Goal: Task Accomplishment & Management: Manage account settings

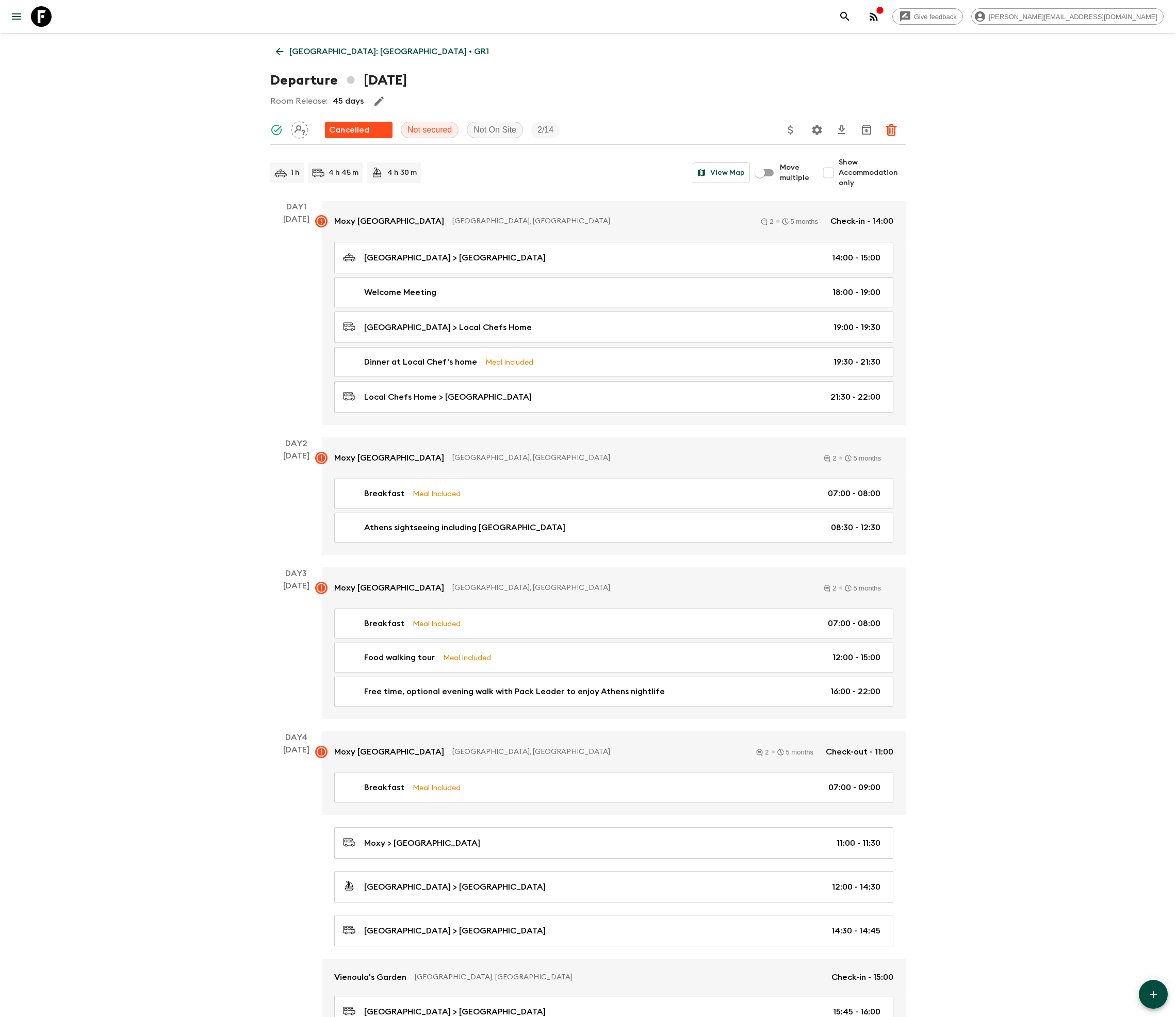
click at [346, 44] on link "Greece: Athens & the Islands • GR1" at bounding box center [382, 51] width 224 height 20
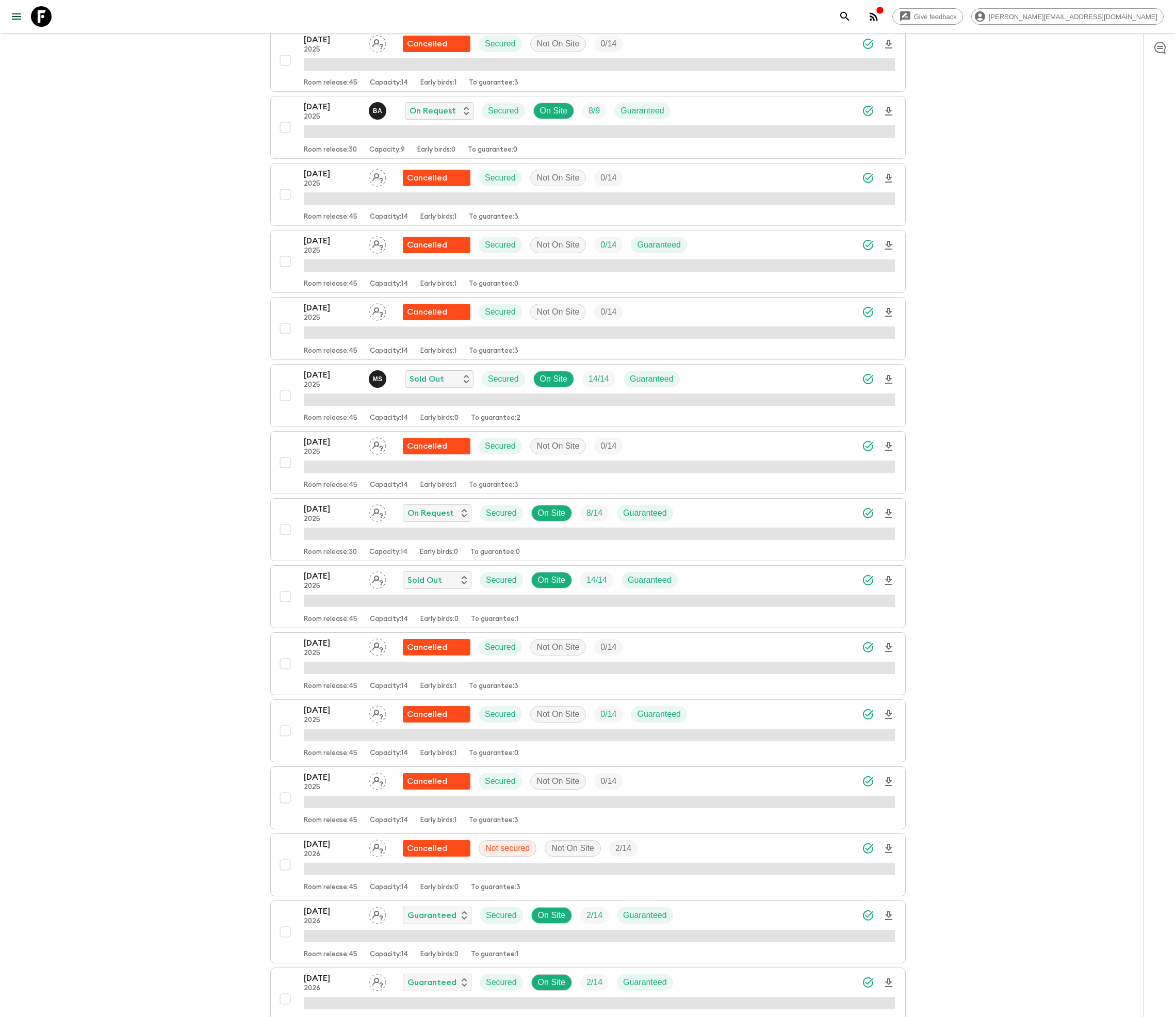
scroll to position [284, 0]
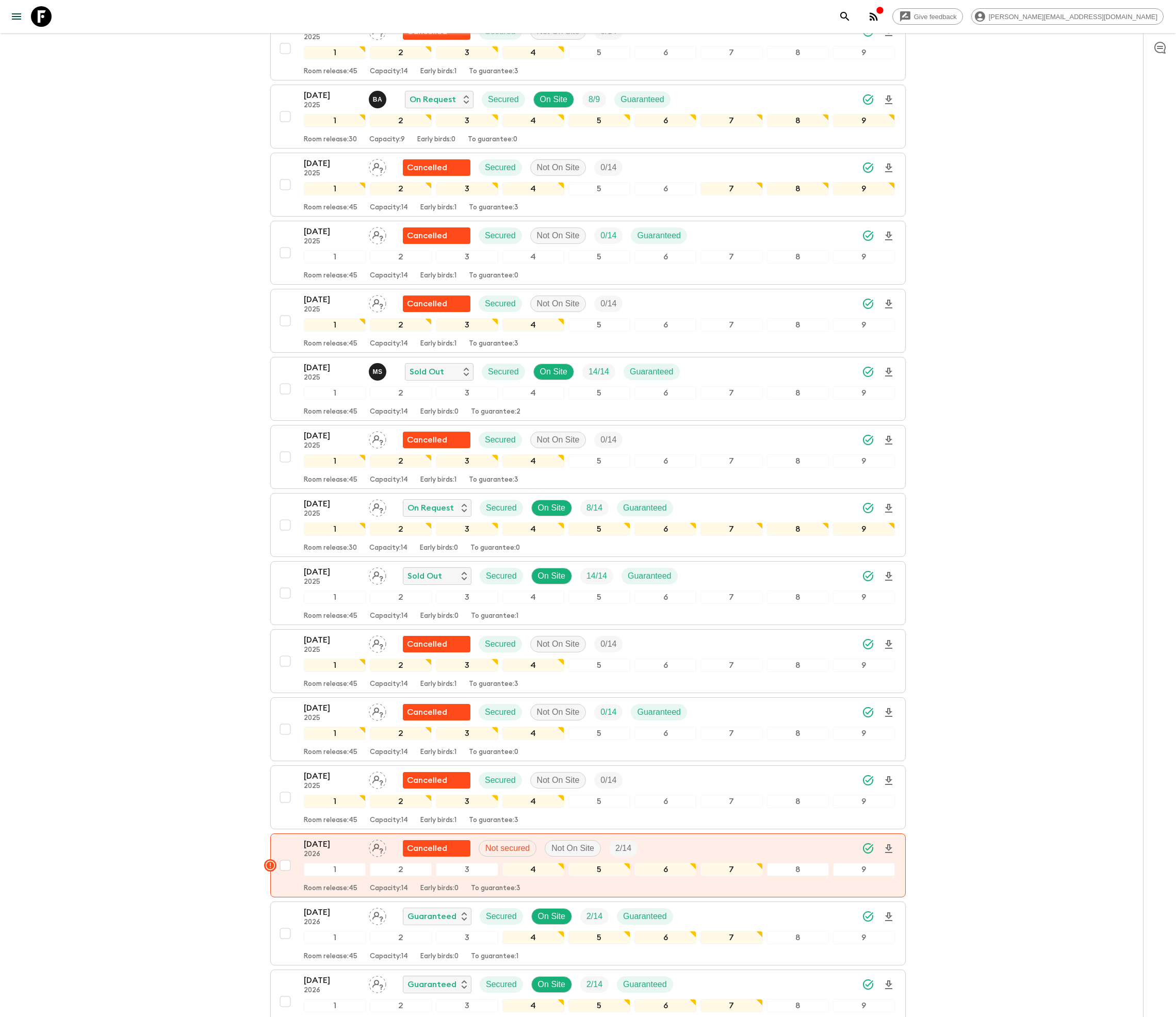
scroll to position [286, 0]
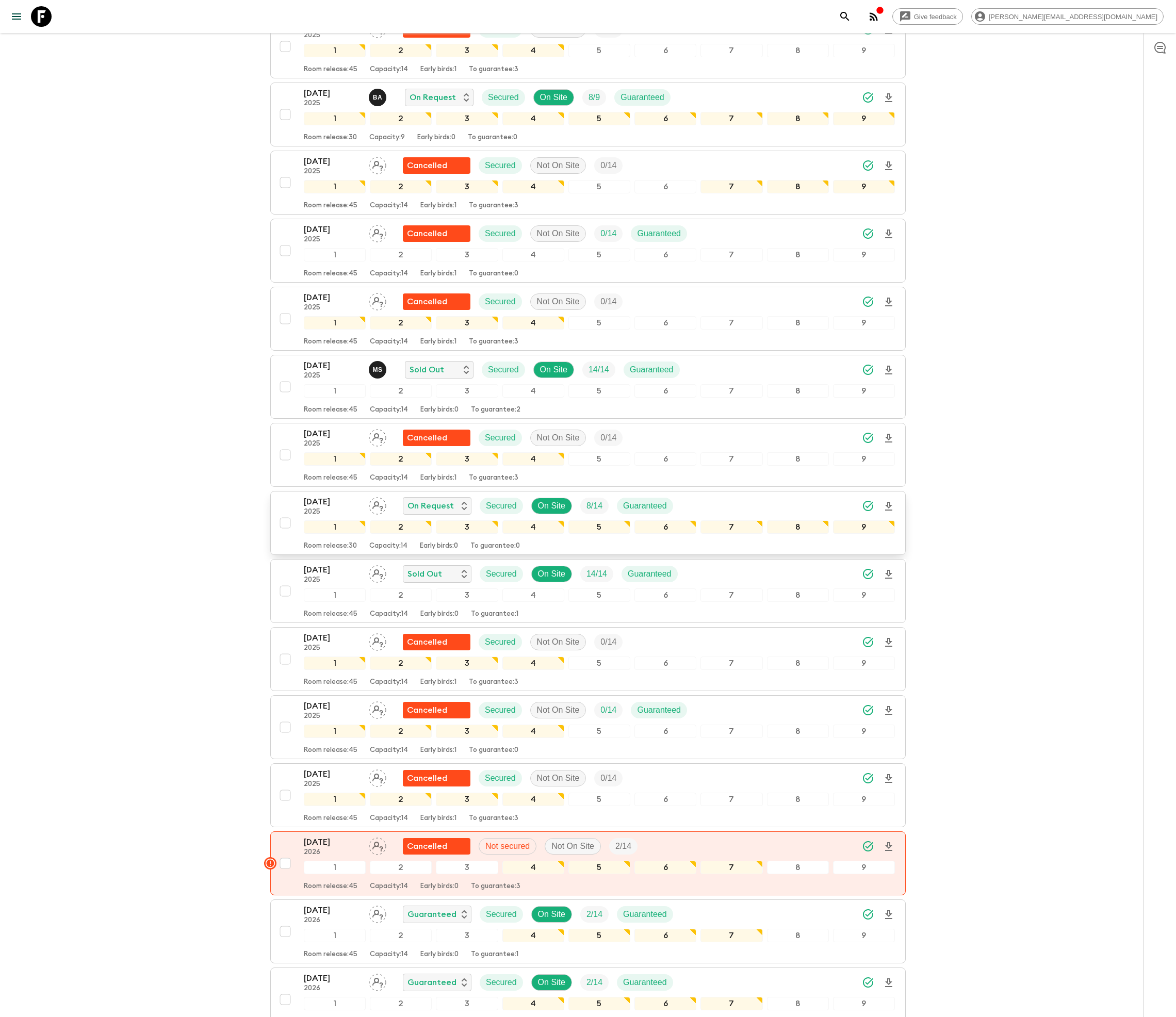
click at [715, 517] on div "04 Oct 2025 2025 On Request Secured On Site 8 / 14 Guaranteed" at bounding box center [599, 505] width 591 height 20
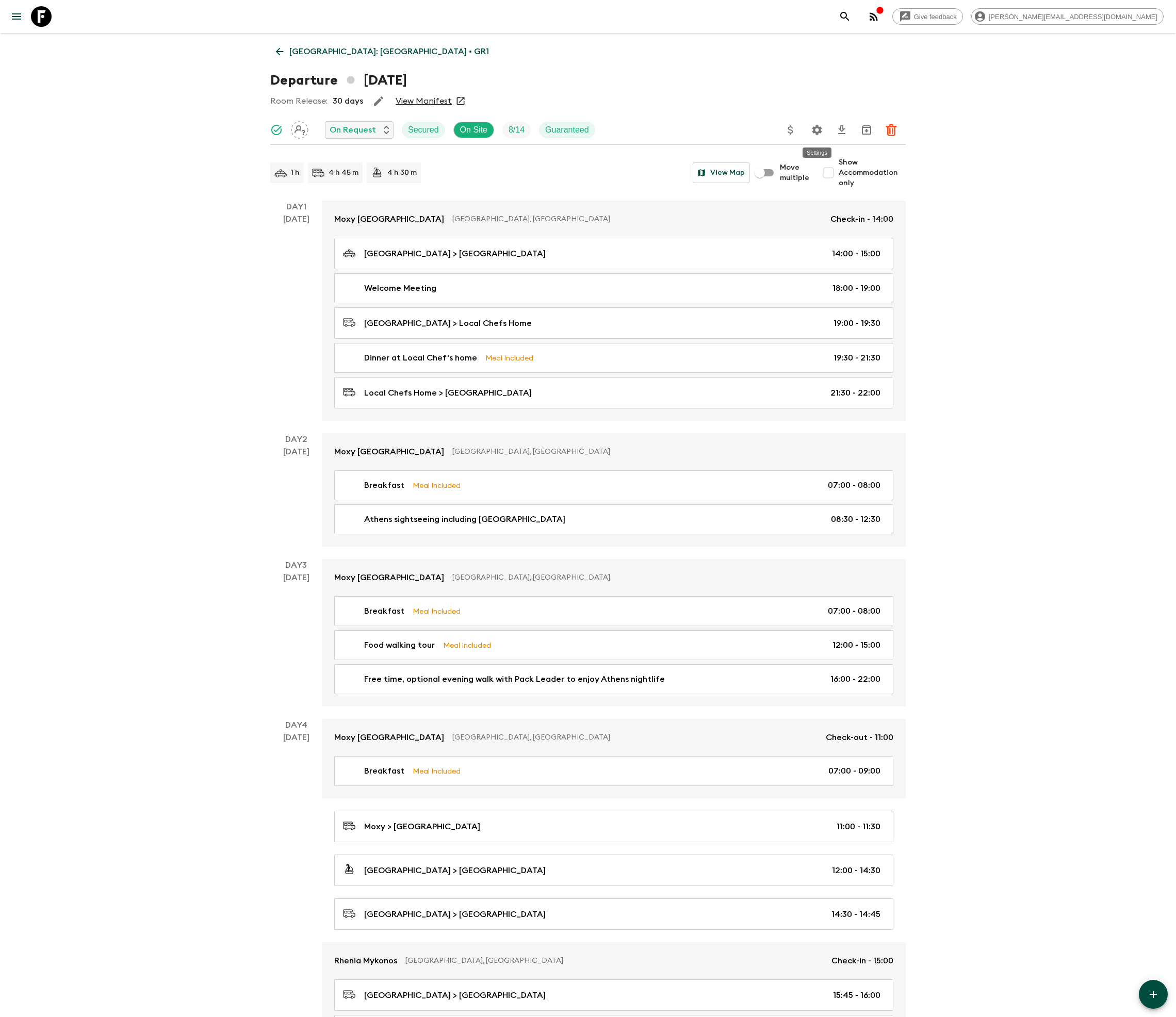
click at [814, 132] on icon "Settings" at bounding box center [818, 130] width 10 height 10
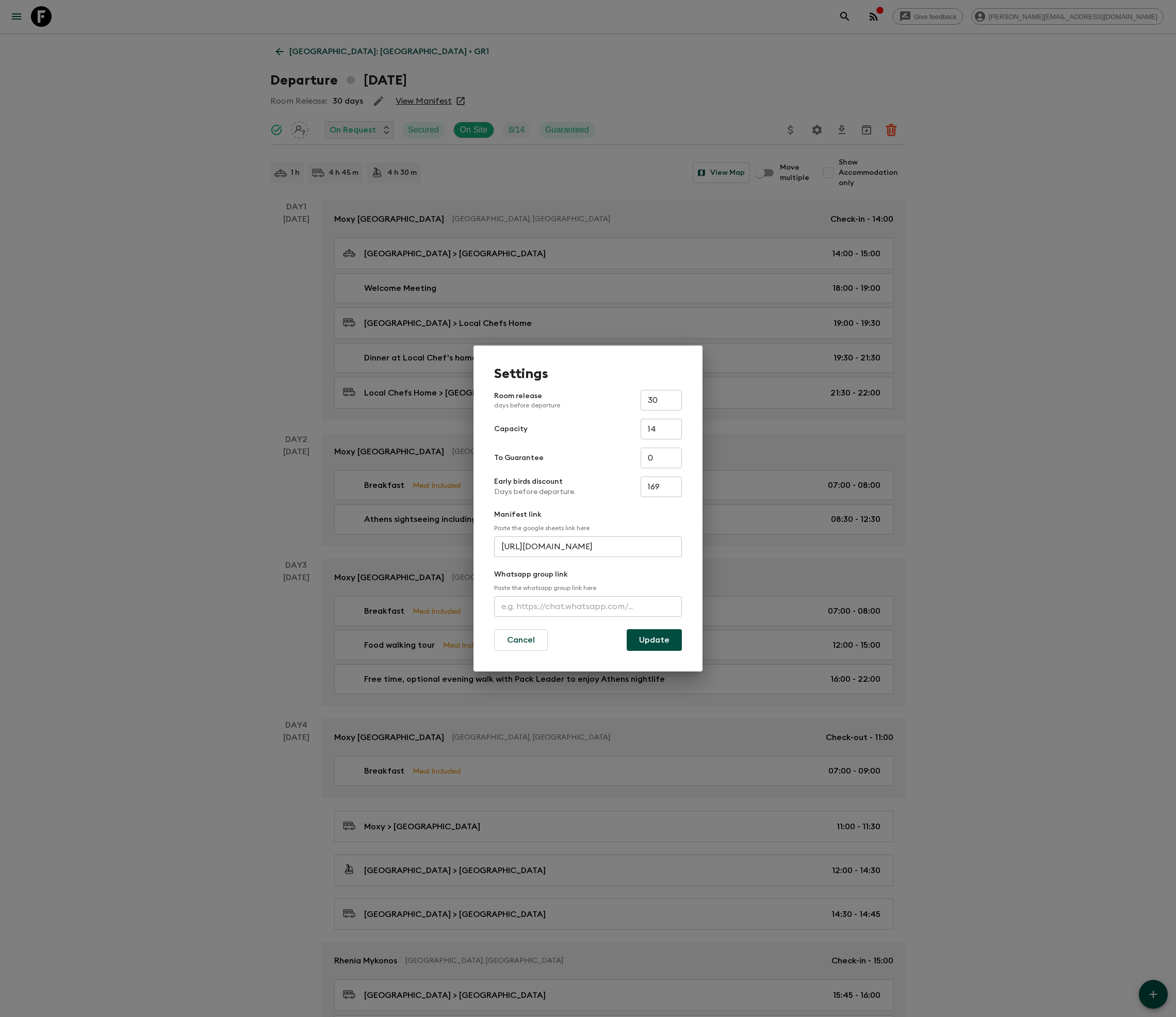
click at [588, 607] on input "text" at bounding box center [588, 606] width 188 height 20
type input "https://chat.whatsapp.com/B7OZGC2nWUM7fFmSuoE0oT"
click at [654, 640] on button "Update" at bounding box center [655, 640] width 55 height 22
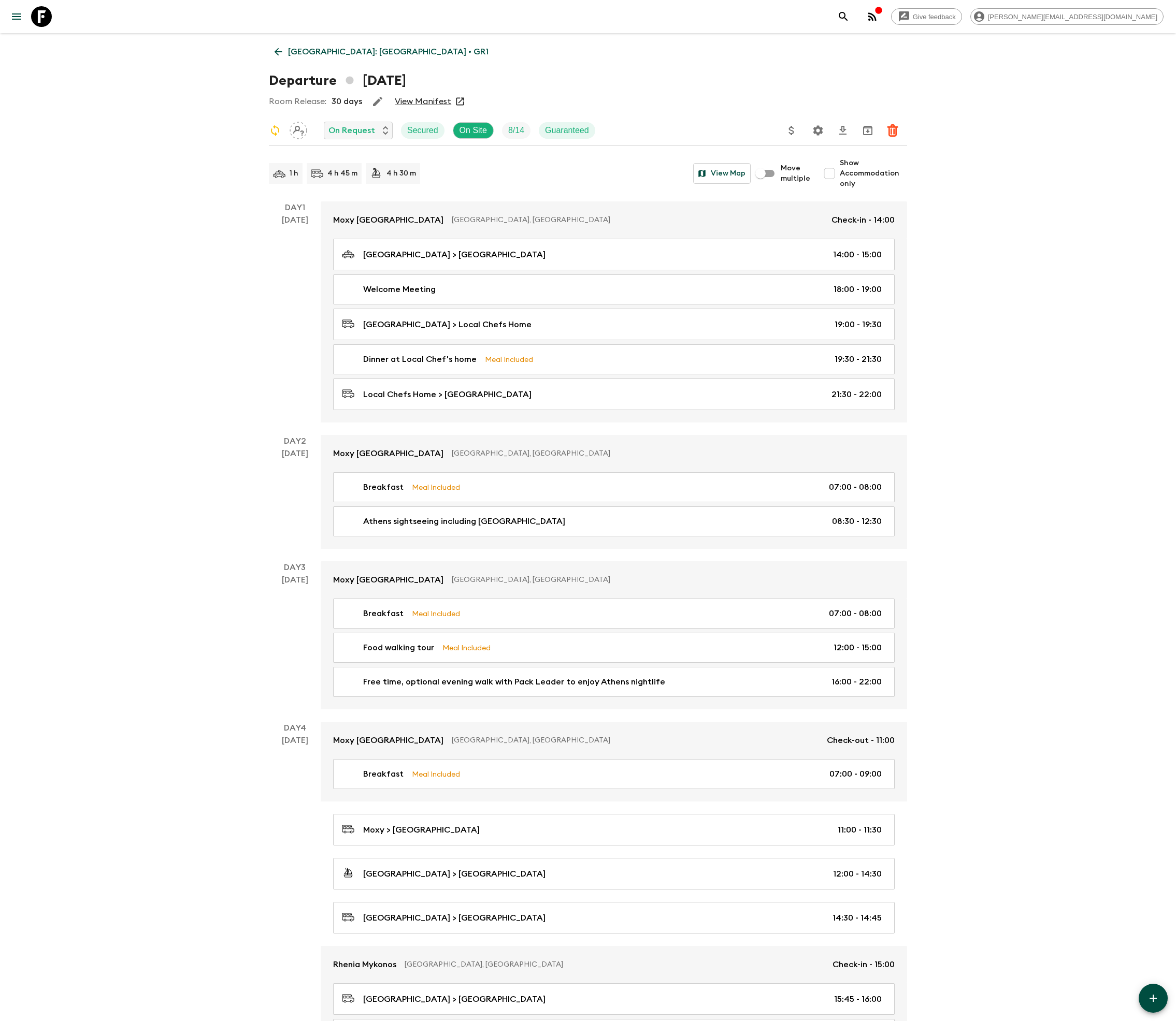
click at [40, 16] on icon at bounding box center [41, 16] width 21 height 21
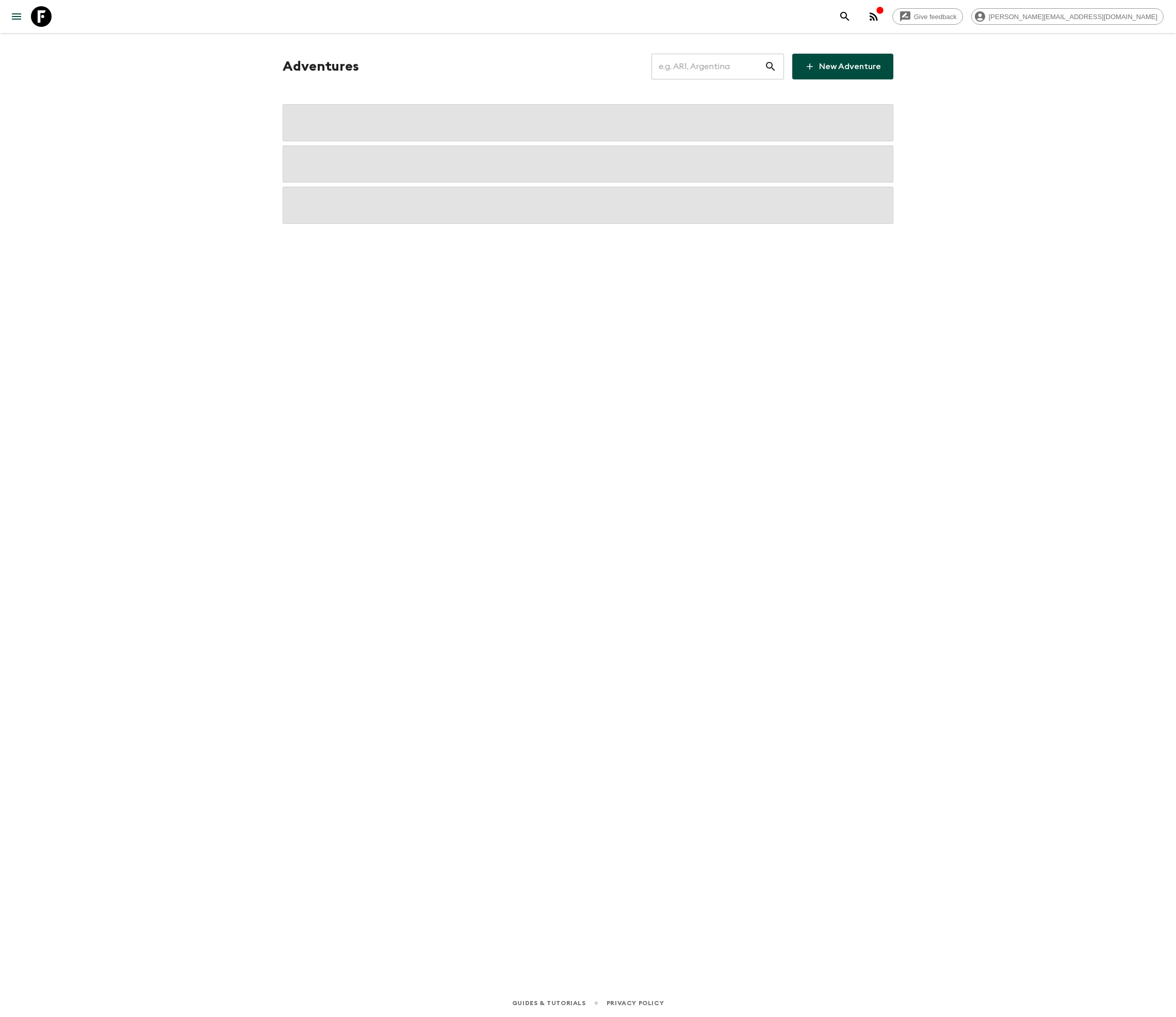
click at [721, 66] on input "text" at bounding box center [708, 66] width 113 height 29
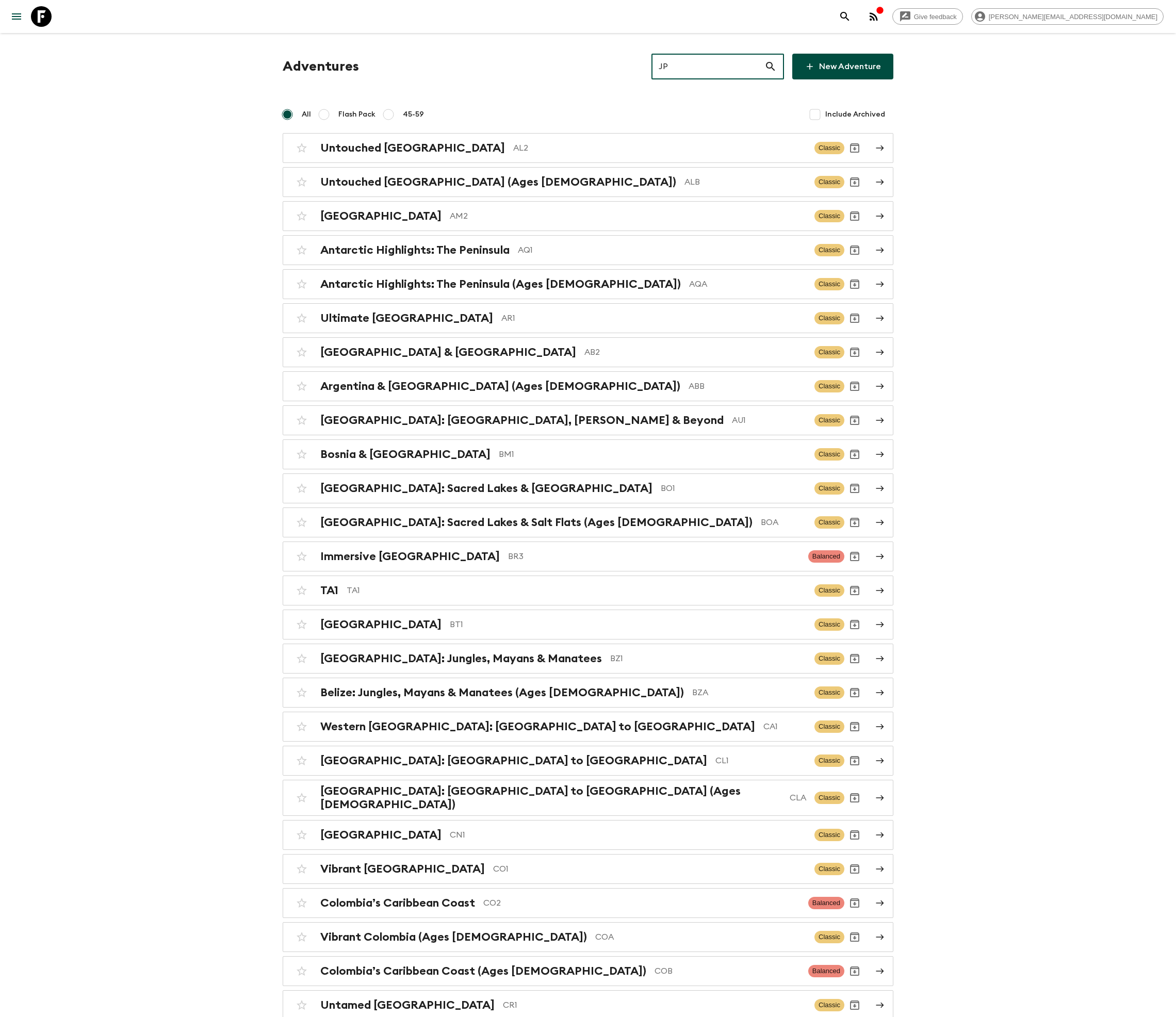
type input "JP2"
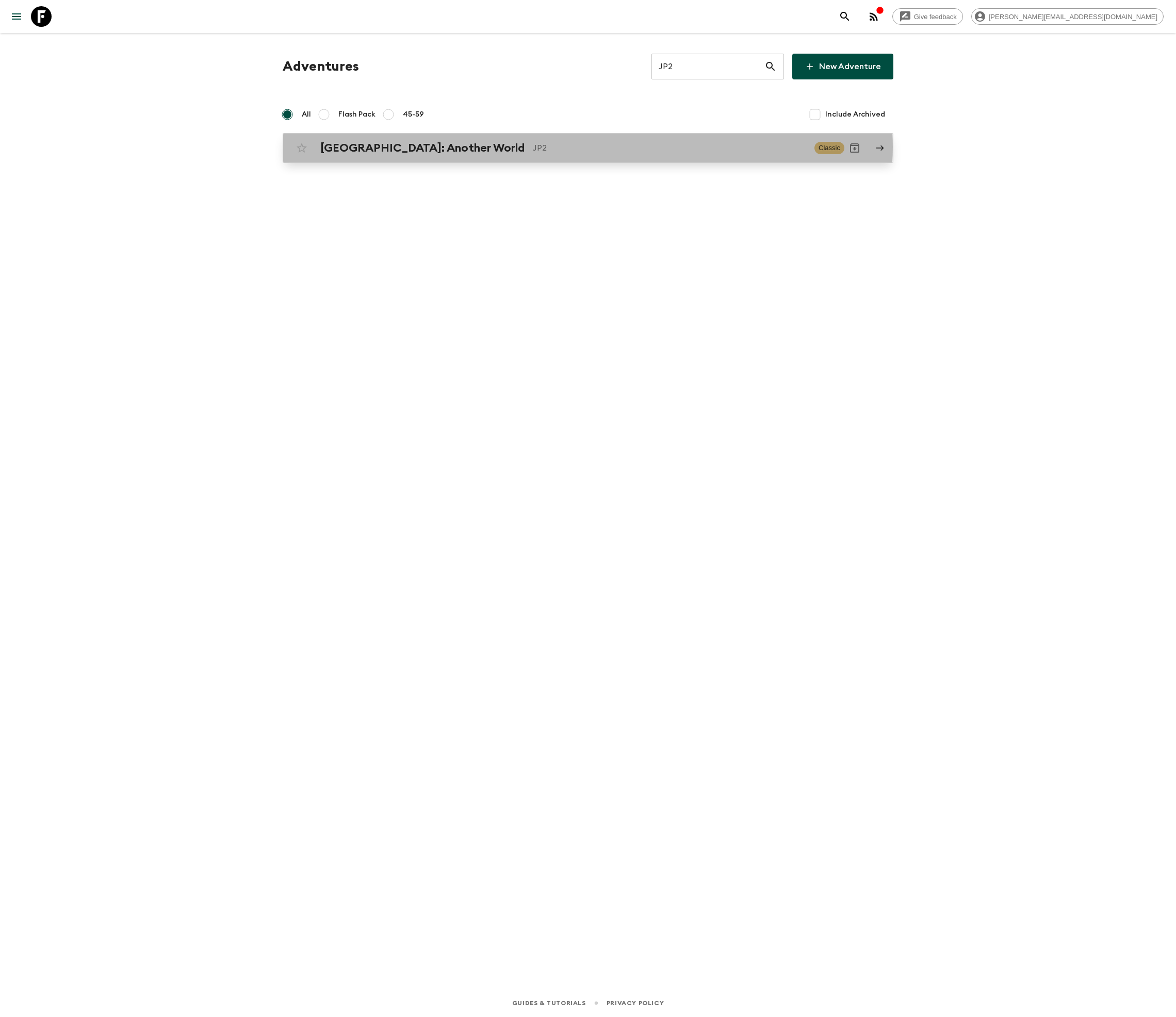
click at [588, 147] on p "JP2" at bounding box center [669, 148] width 273 height 12
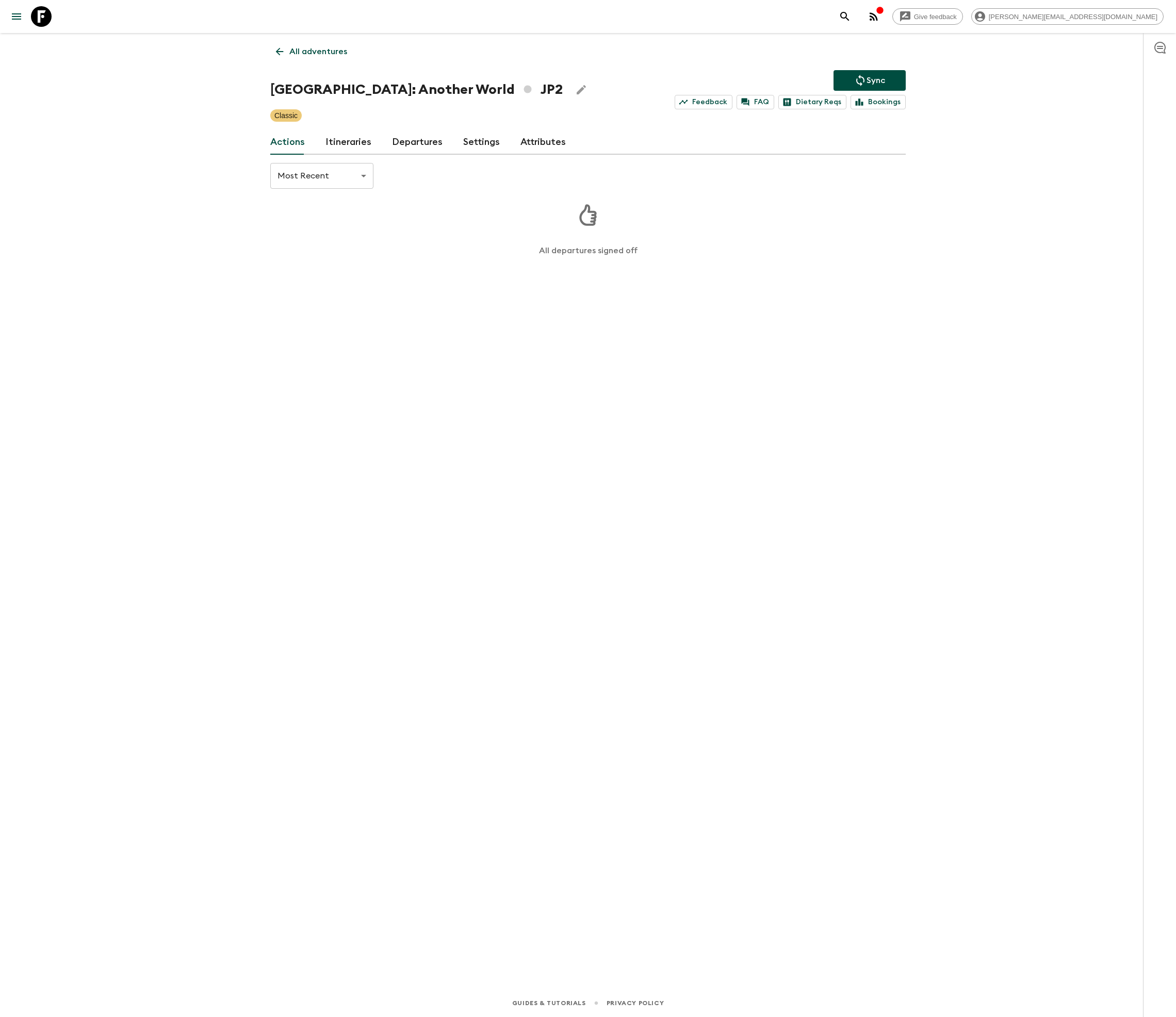
click at [414, 140] on link "Departures" at bounding box center [418, 142] width 51 height 25
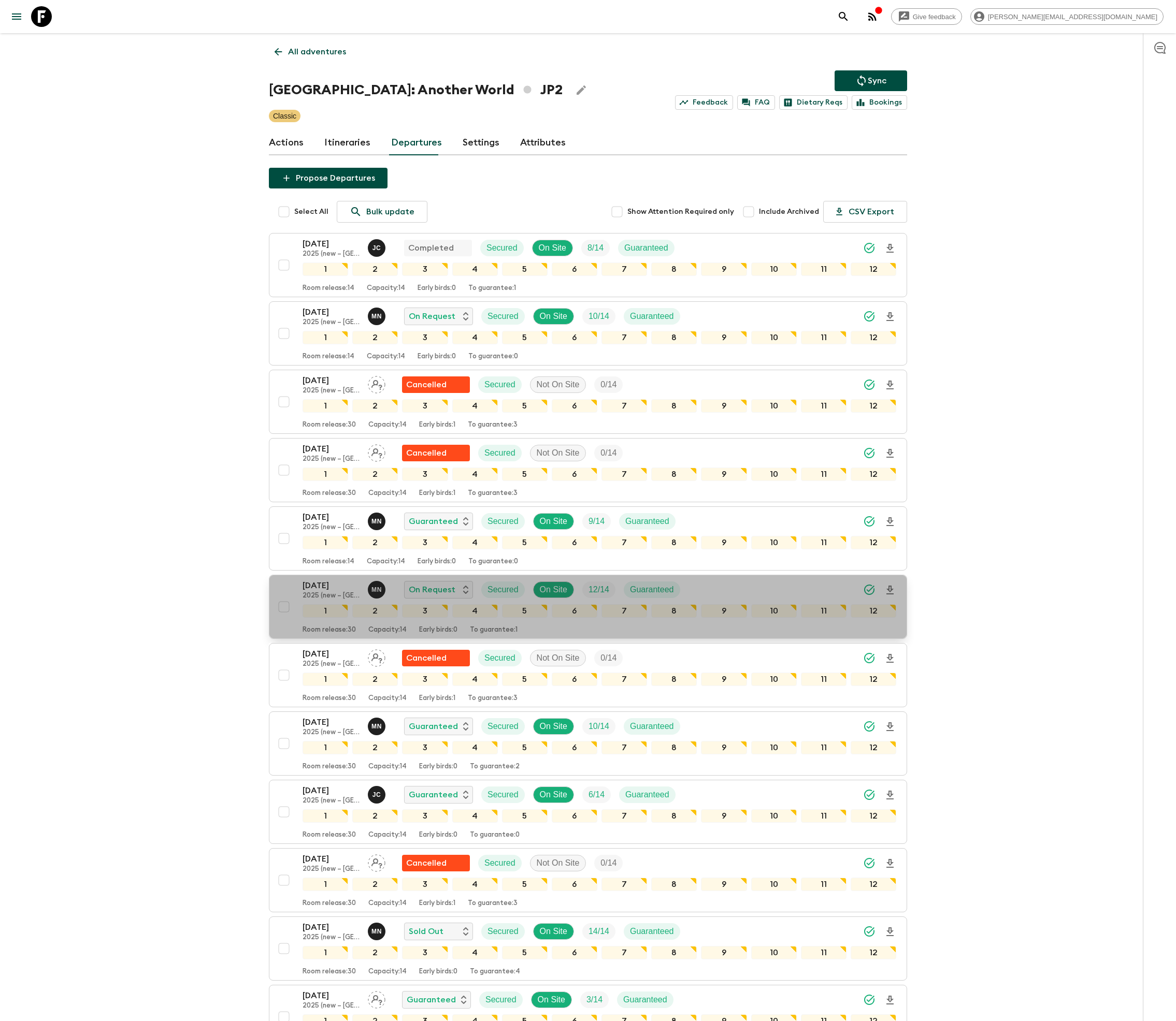
click at [591, 596] on p "12 / 14" at bounding box center [599, 590] width 21 height 12
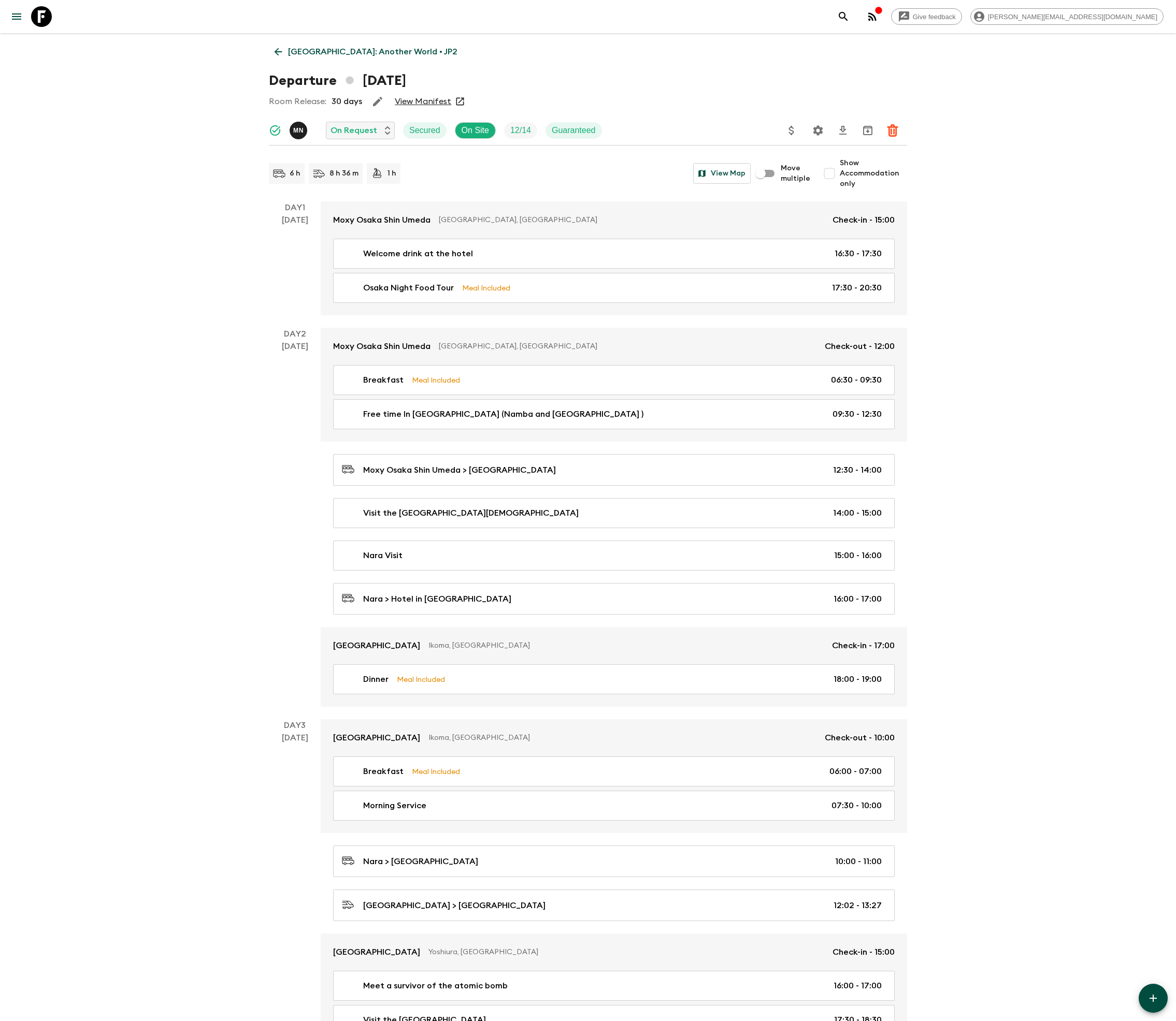
click at [892, 129] on icon "Delete" at bounding box center [893, 130] width 12 height 12
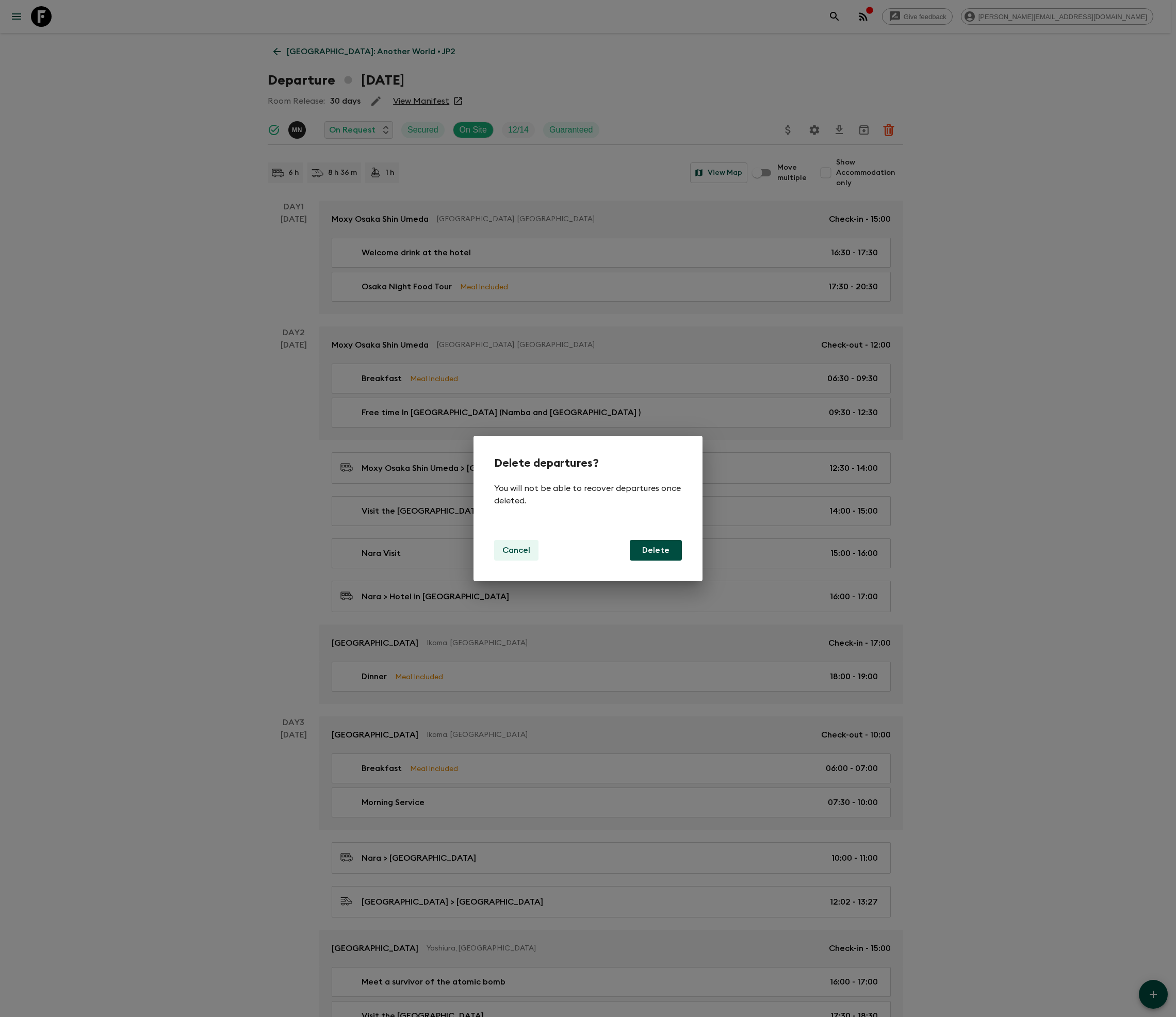
click at [515, 549] on p "Cancel" at bounding box center [516, 550] width 28 height 12
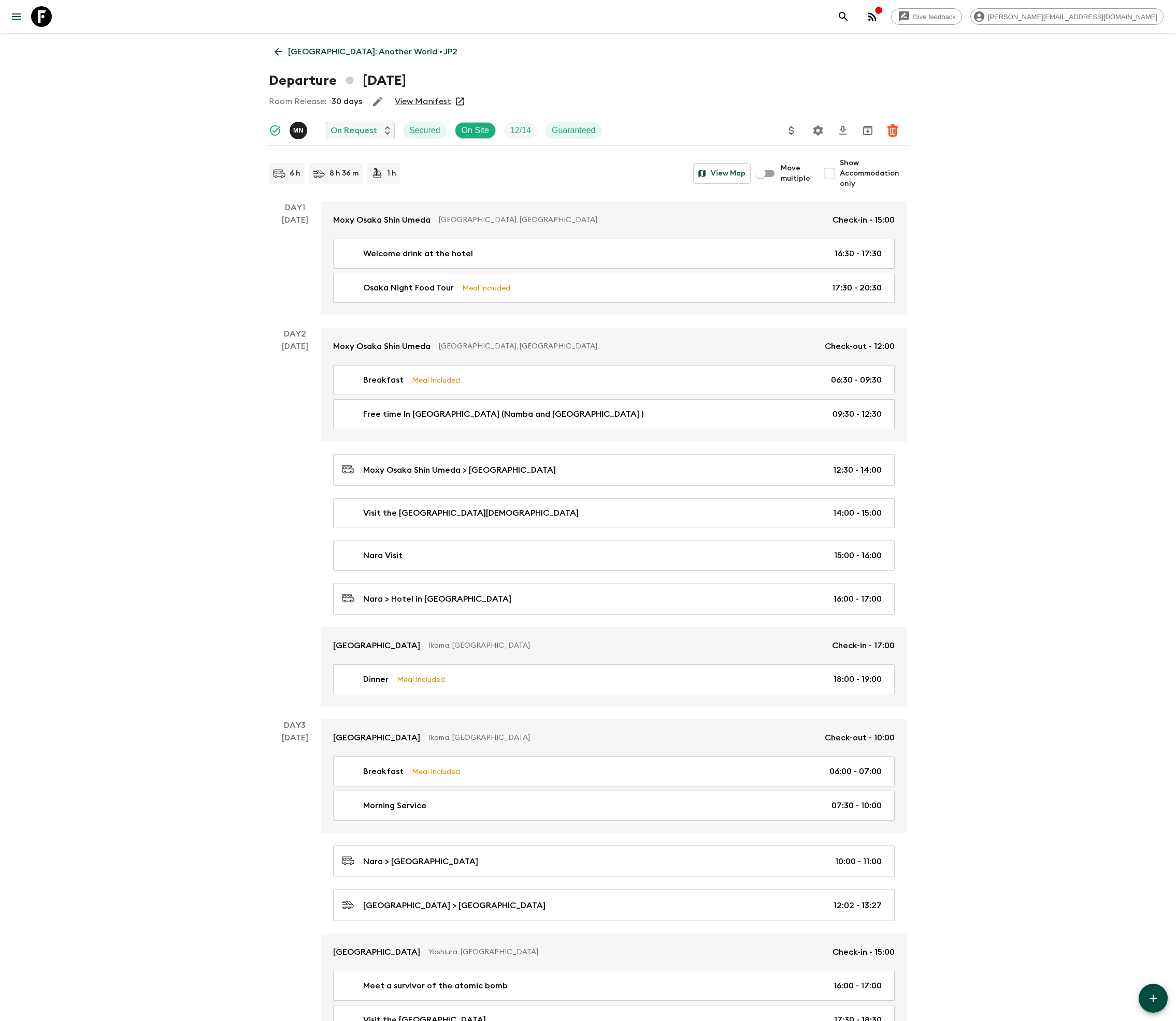
click at [841, 129] on icon "Download CSV" at bounding box center [843, 130] width 7 height 9
click at [817, 129] on icon "Settings" at bounding box center [818, 130] width 10 height 10
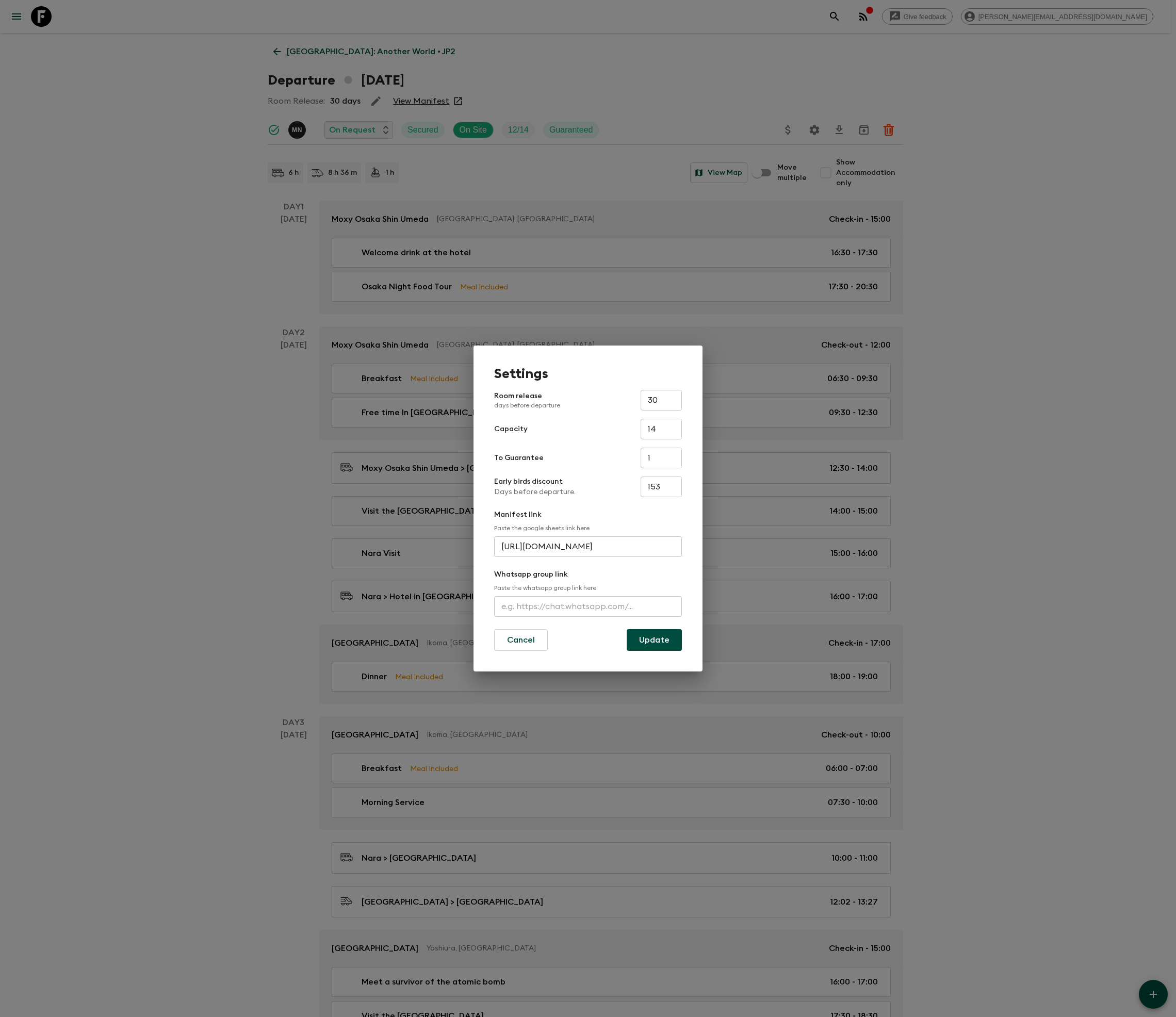
click at [588, 608] on input "text" at bounding box center [588, 606] width 188 height 20
type input "https://chat.whatsapp.com/I7tjbJXdHB6C6MNr2k8q4L"
click at [654, 640] on button "Update" at bounding box center [655, 640] width 55 height 22
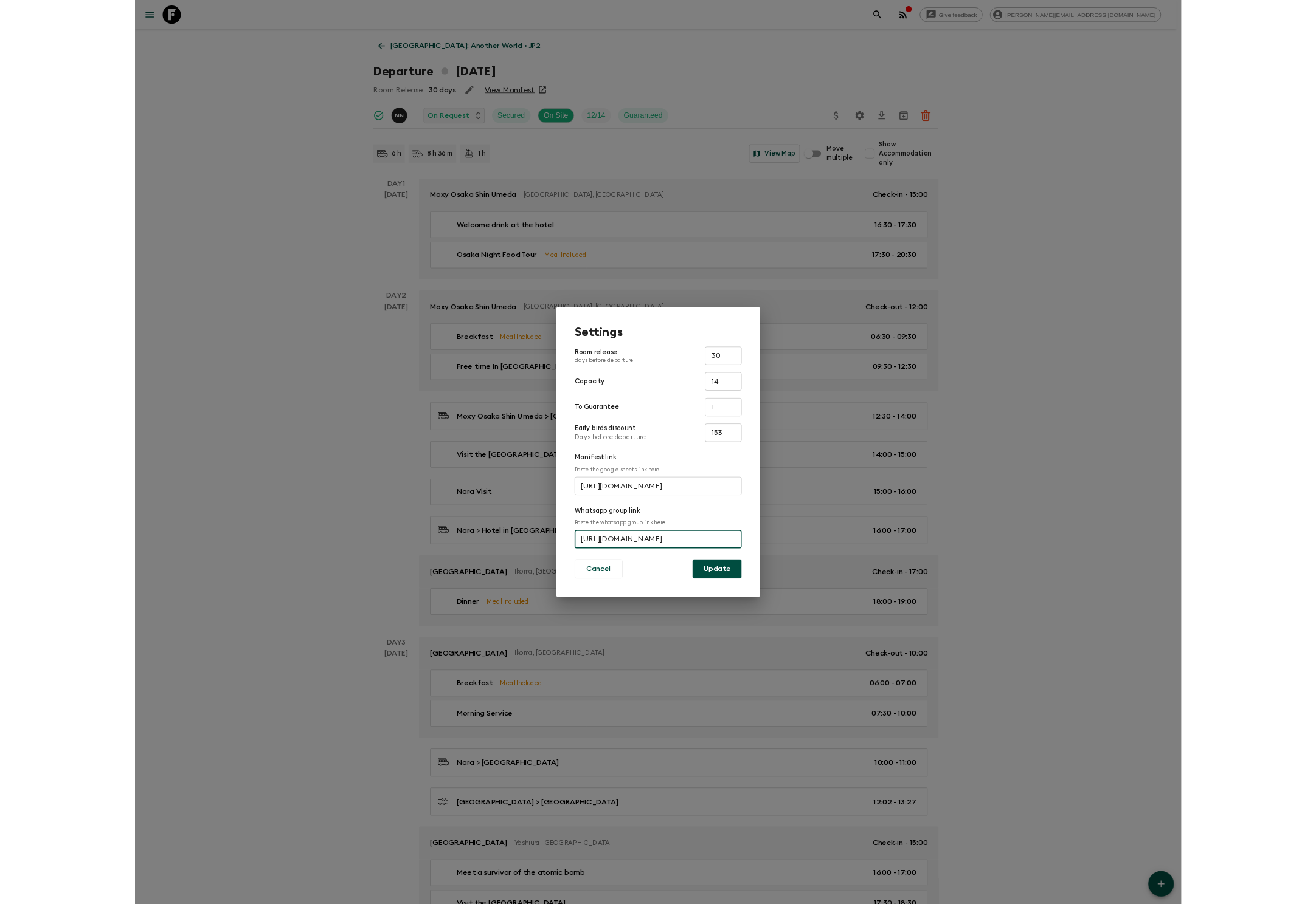
scroll to position [0, 0]
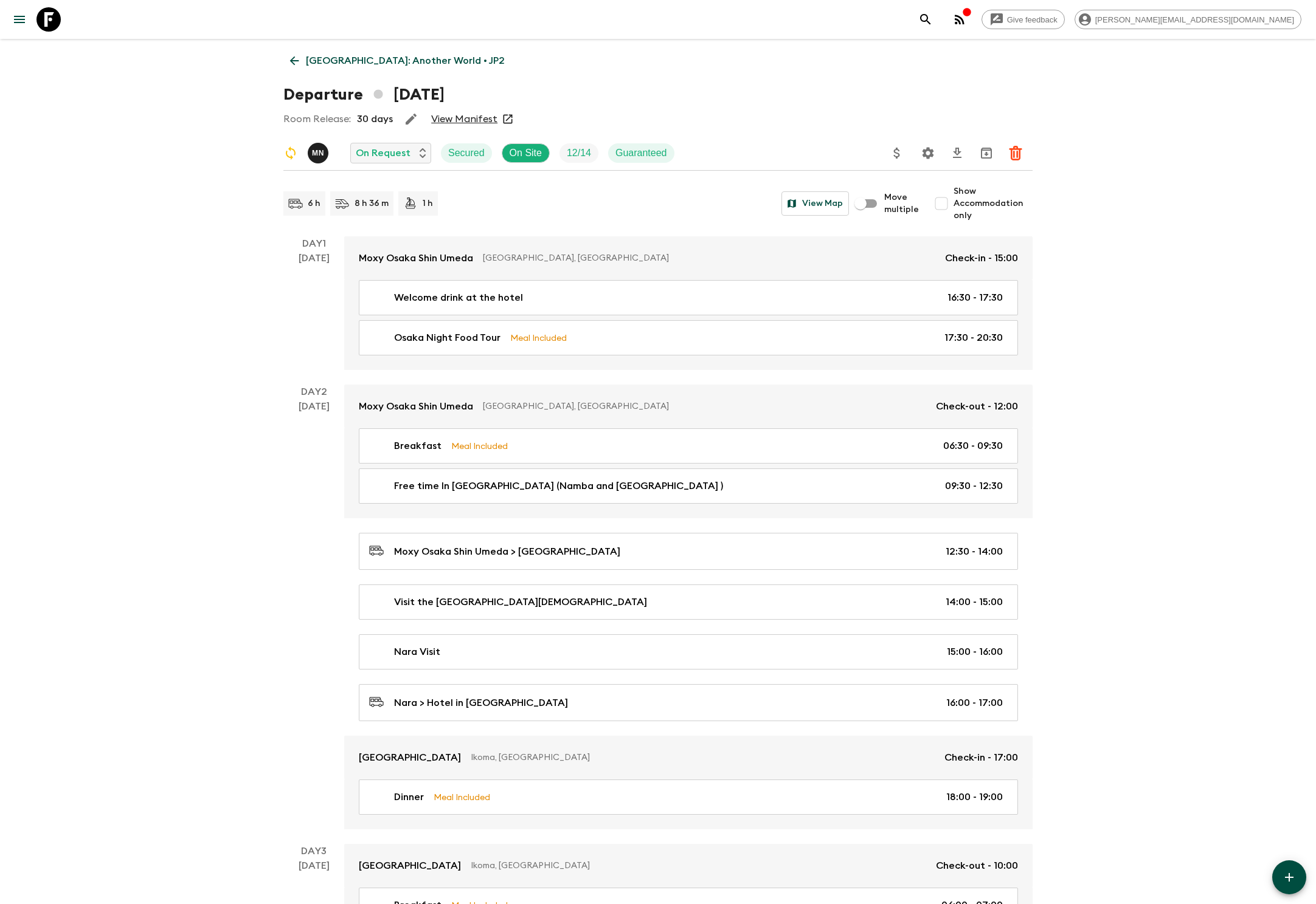
click at [293, 61] on icon at bounding box center [294, 61] width 9 height 9
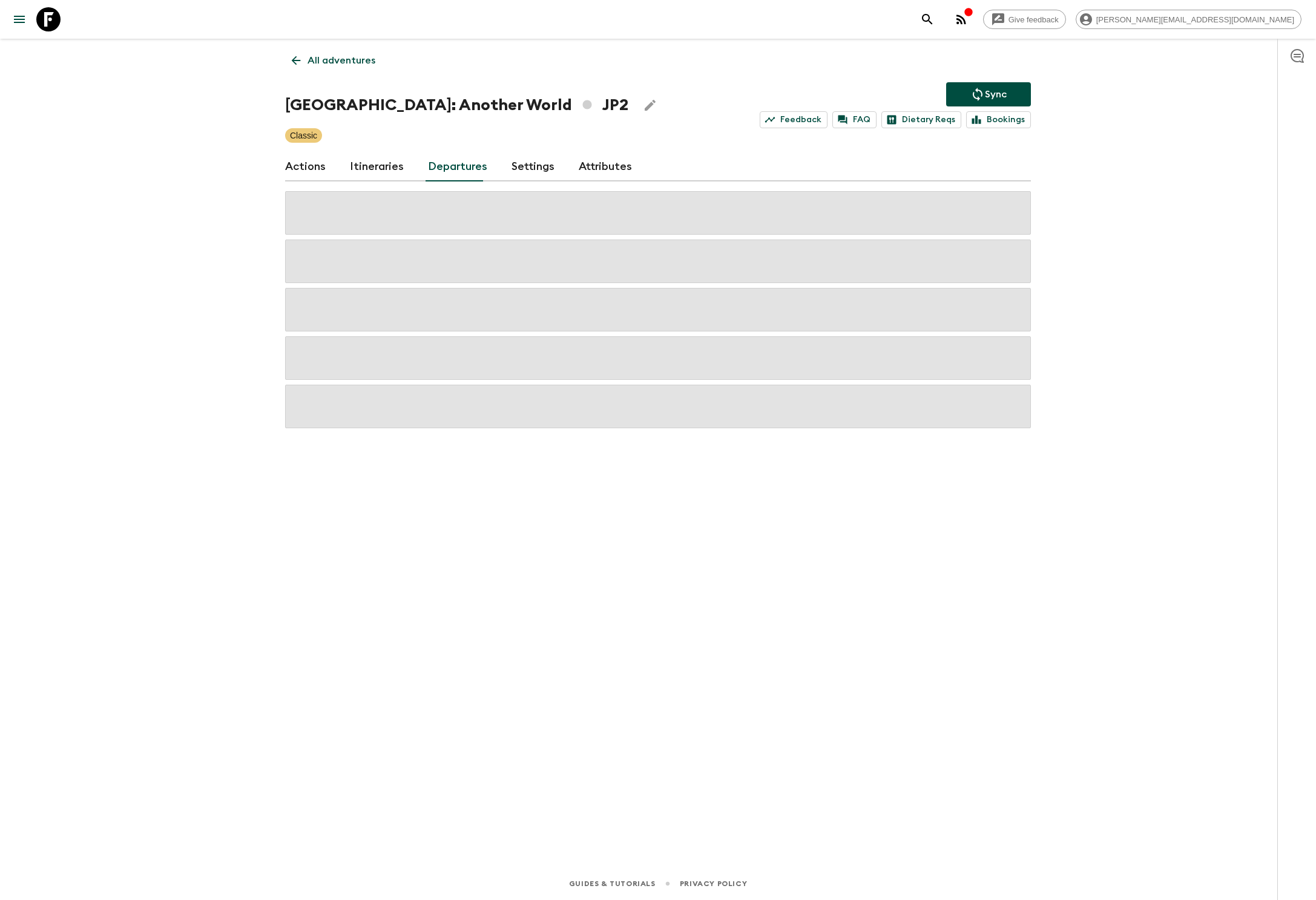
click at [339, 60] on p "All adventures" at bounding box center [341, 60] width 68 height 14
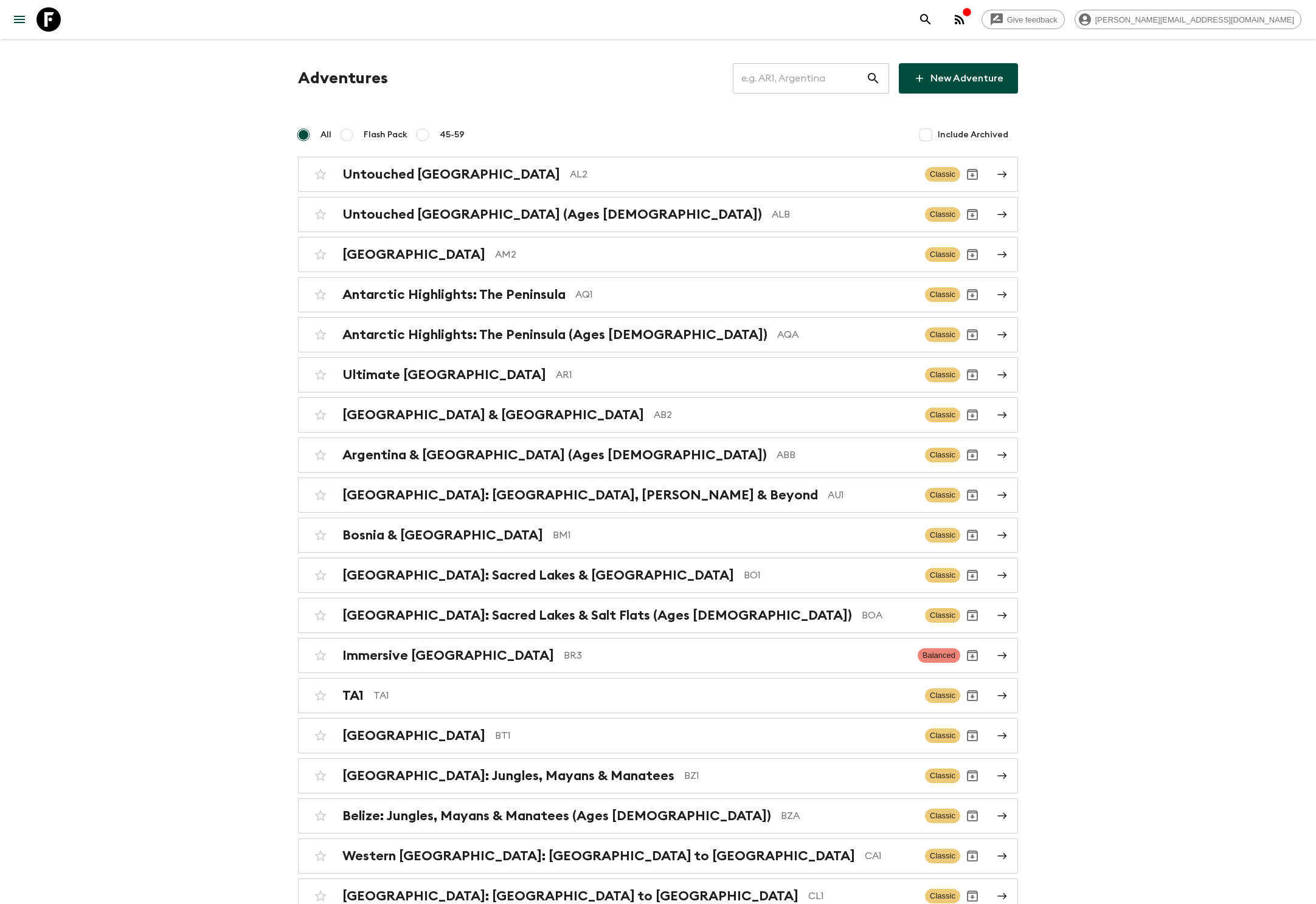
click at [811, 78] on input "text" at bounding box center [799, 78] width 133 height 34
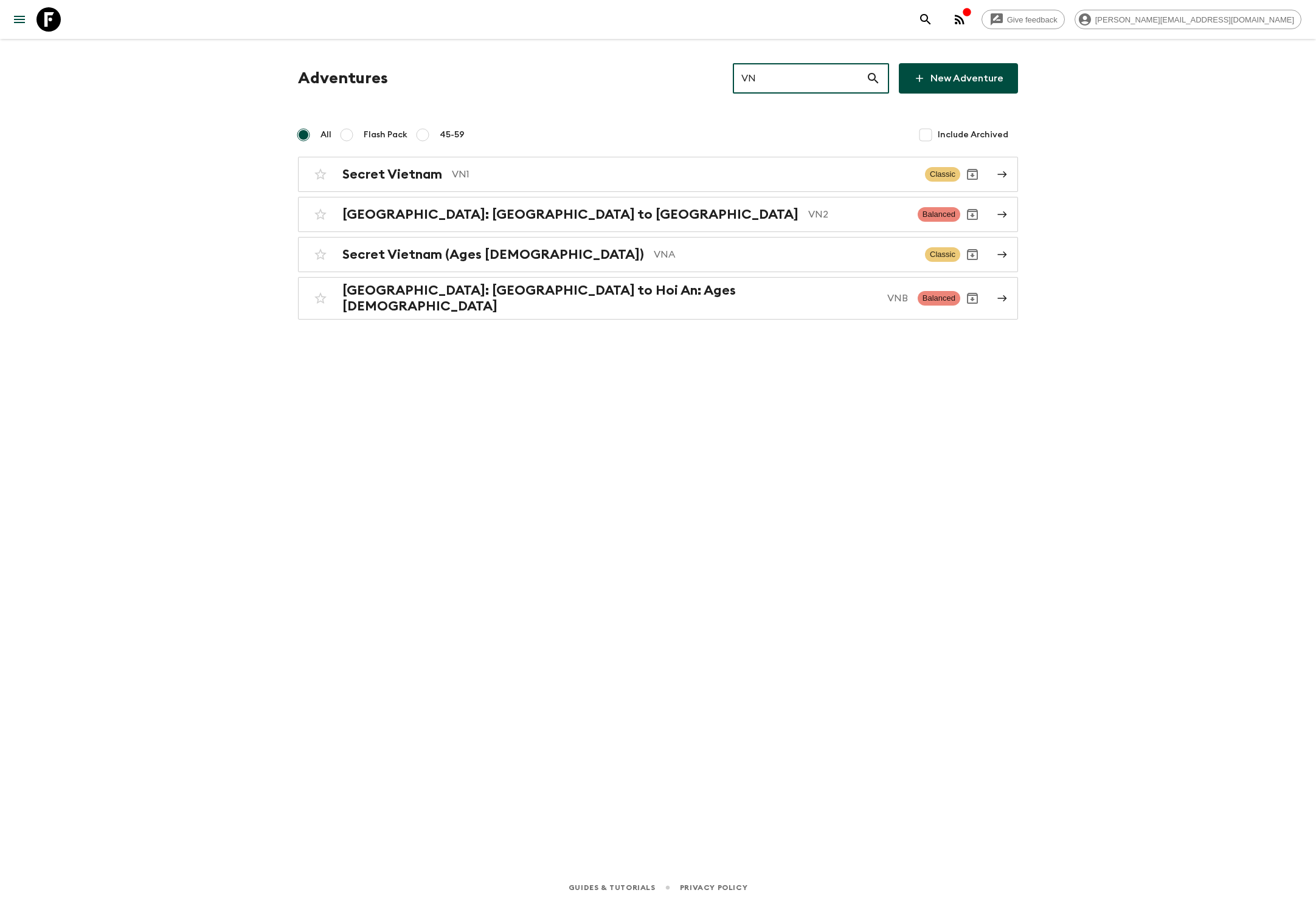
type input "VN1"
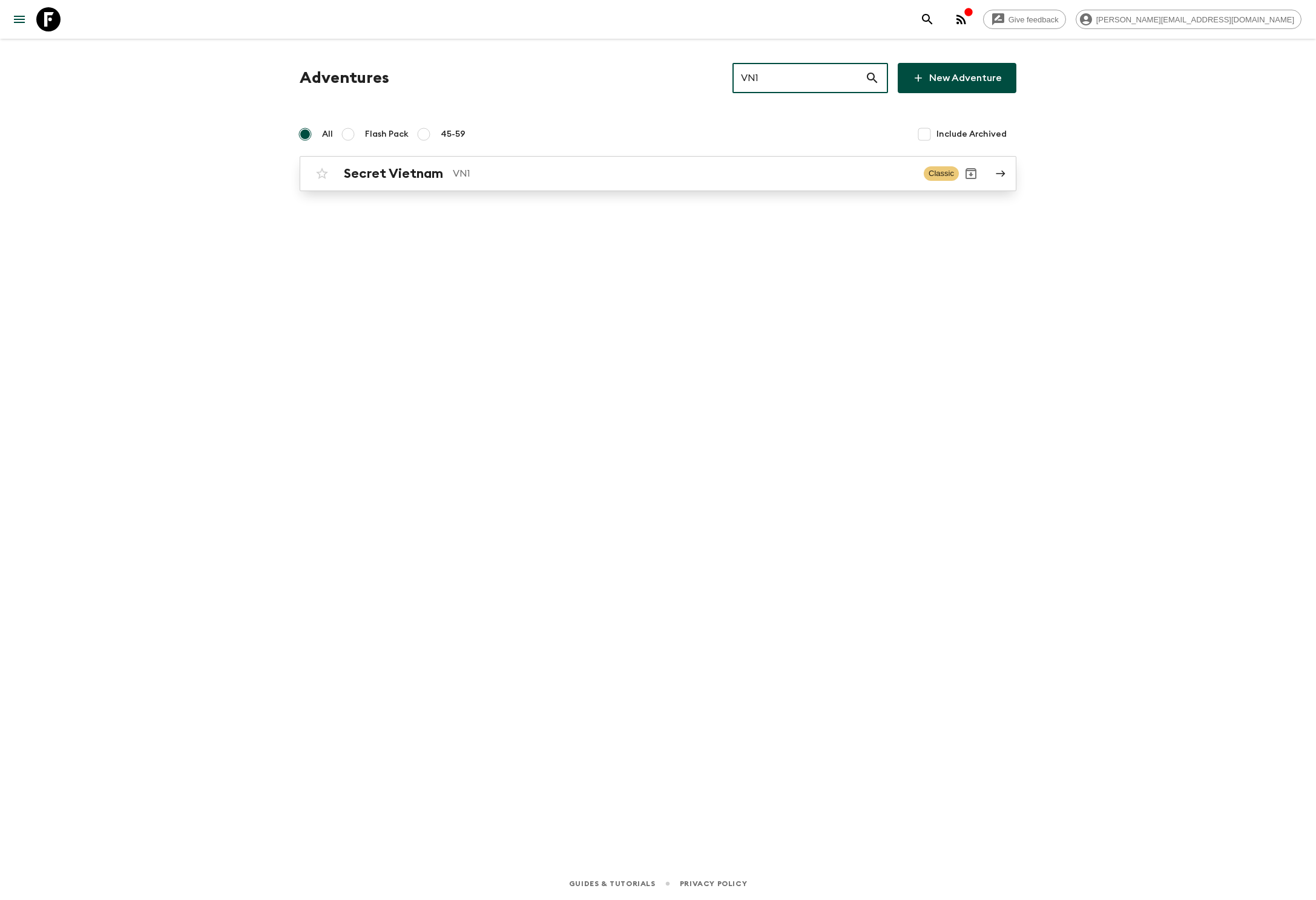
click at [392, 173] on h2 "Secret Vietnam" at bounding box center [393, 174] width 99 height 16
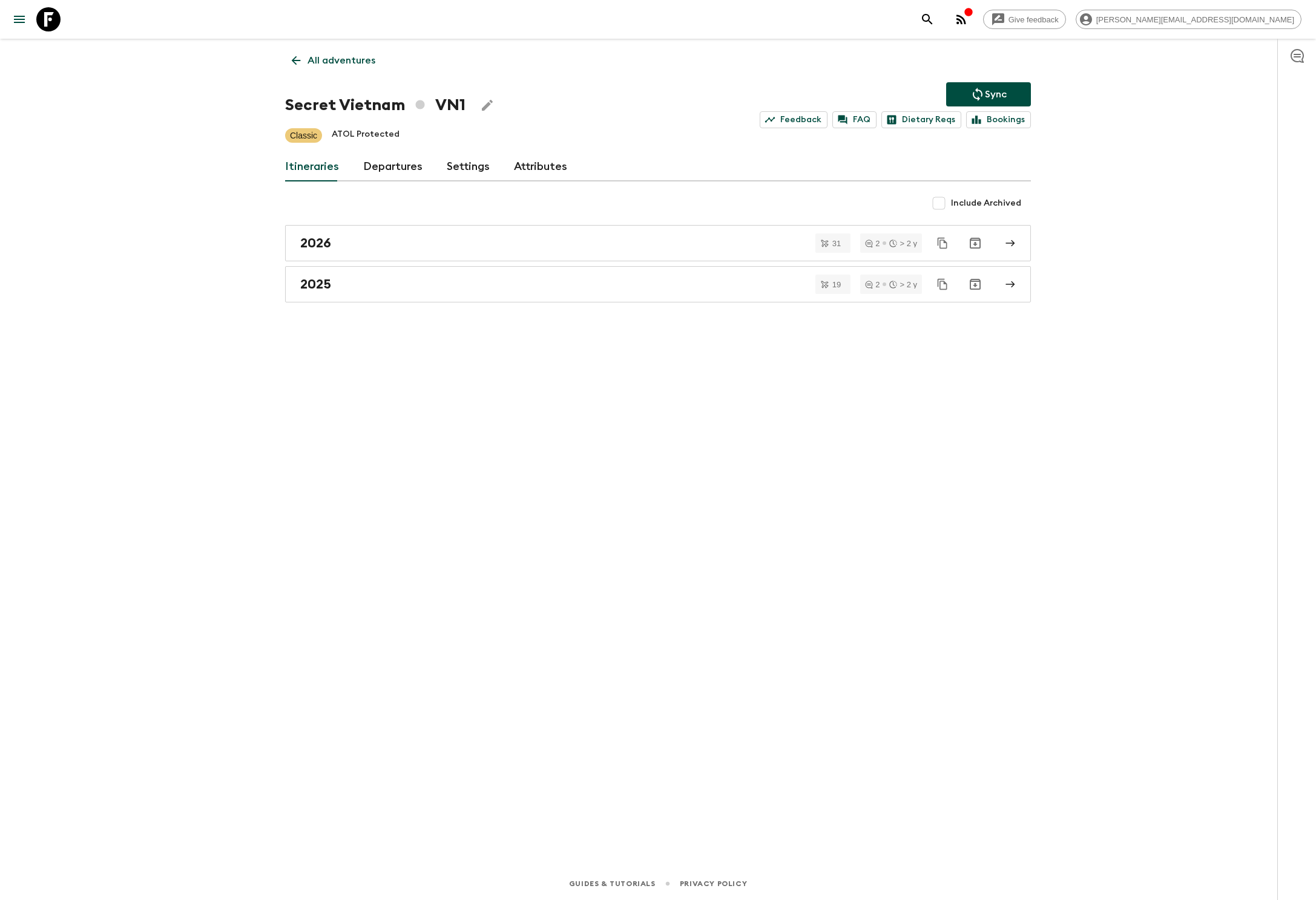
click at [390, 166] on link "Departures" at bounding box center [393, 167] width 60 height 29
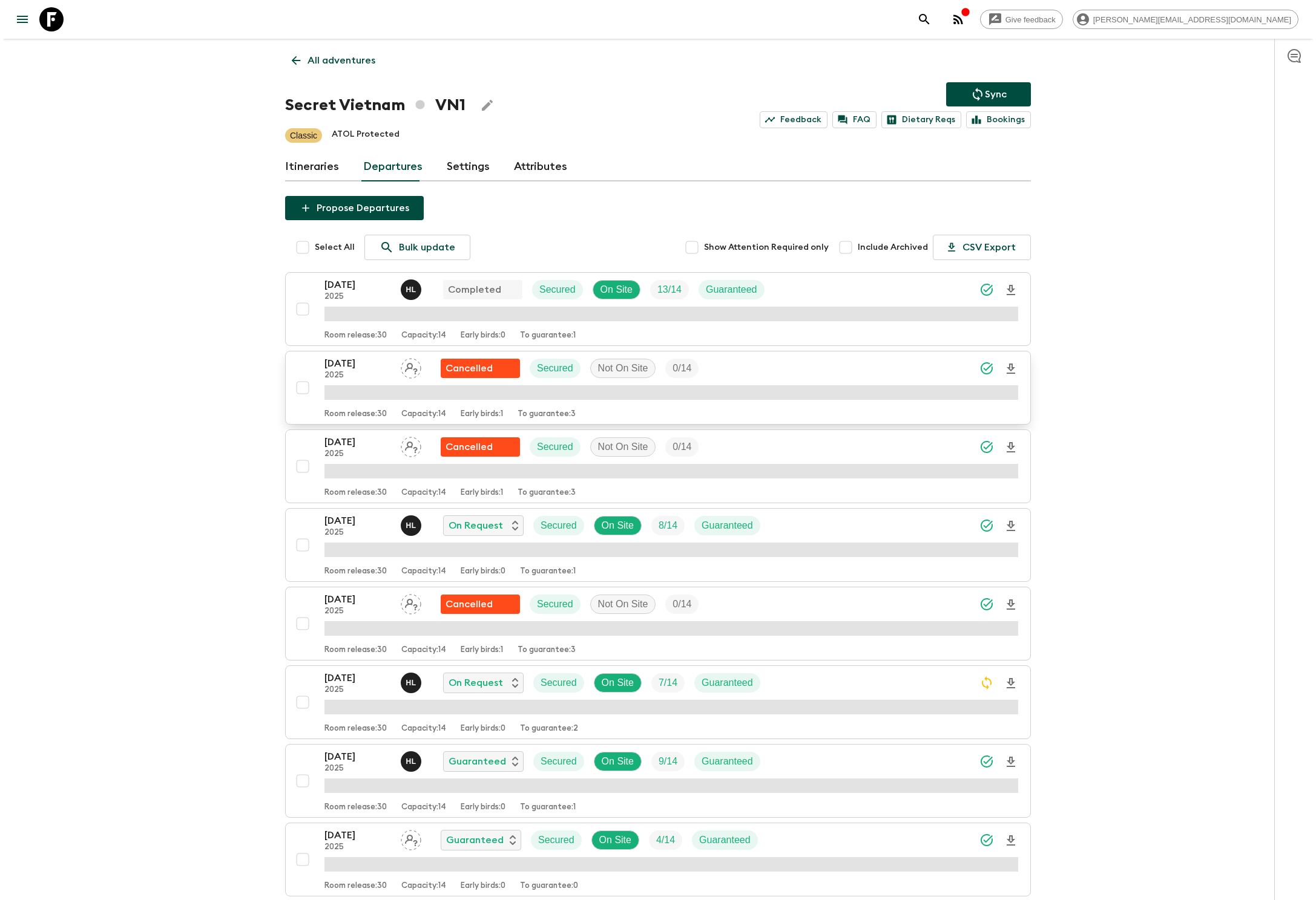
scroll to position [218, 0]
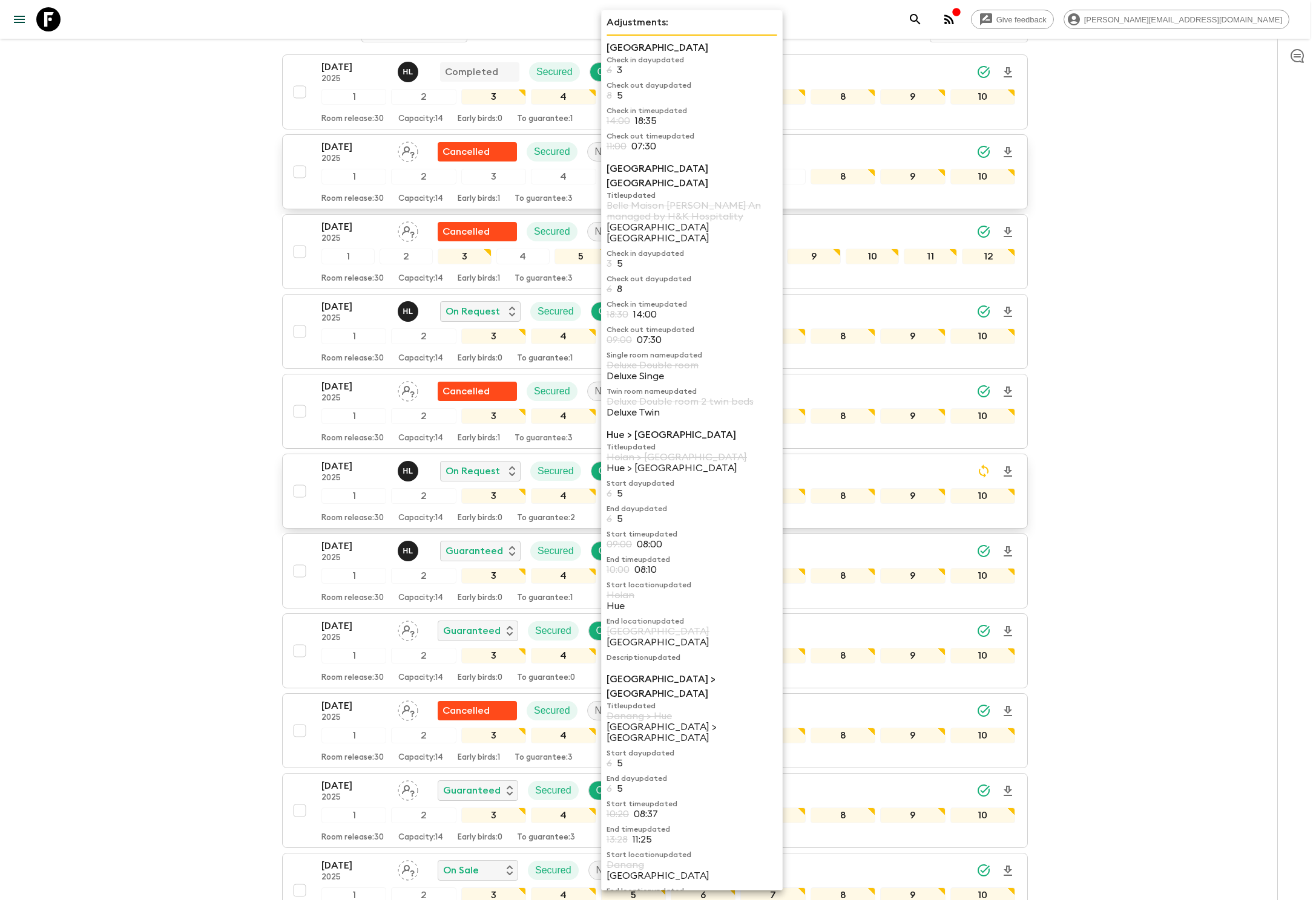
click at [350, 466] on p "03 Oct 2025" at bounding box center [355, 467] width 67 height 14
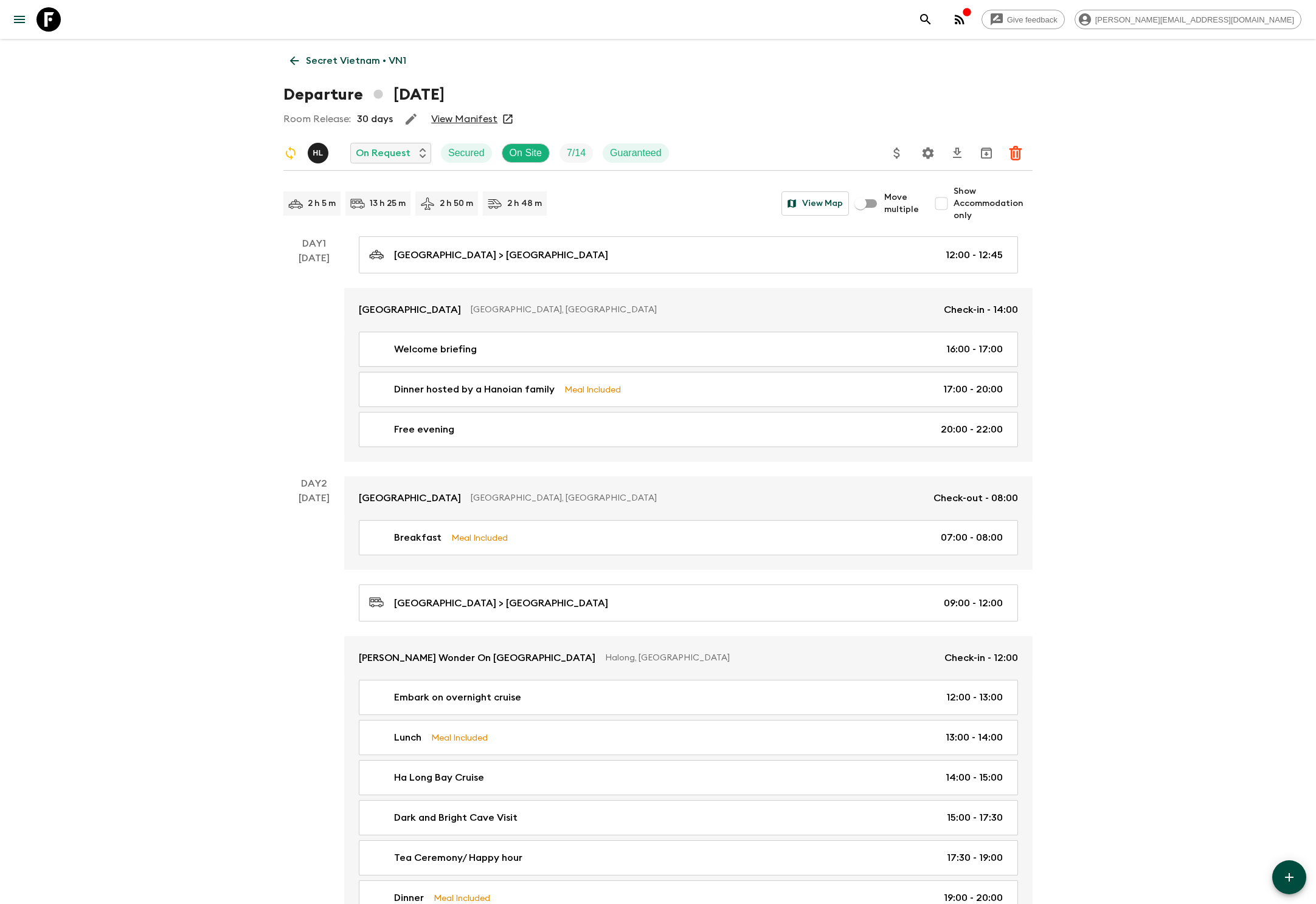
click at [927, 152] on icon "Settings" at bounding box center [928, 153] width 14 height 14
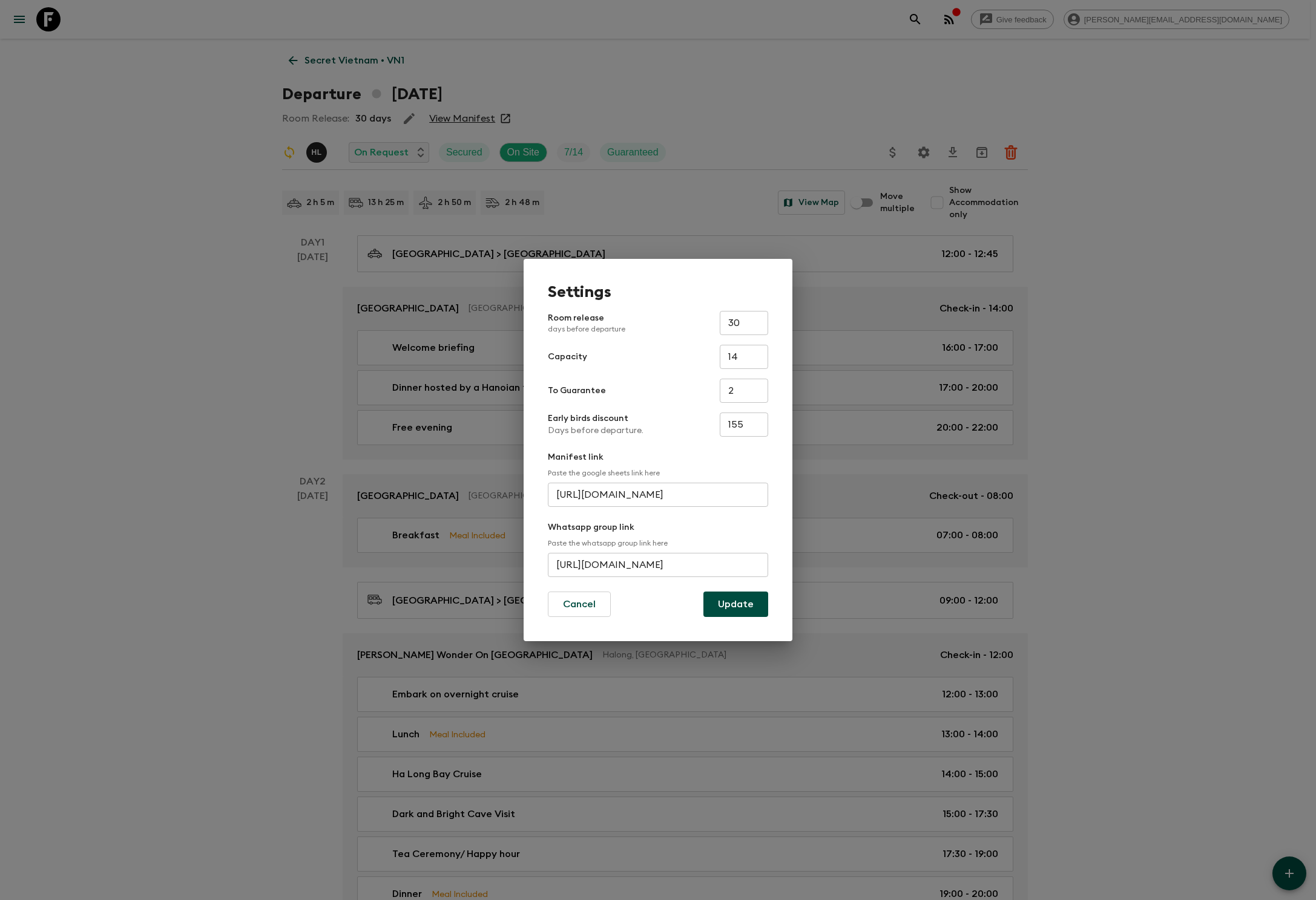
click at [657, 564] on input "https://chat.whatsapp.com/BWQU7jK049M9er5KbugT90" at bounding box center [658, 564] width 220 height 24
type input "https://chat.whatsapp.com/GrGP8b2Rekw20LDZnVpBx5"
click at [736, 604] on button "Update" at bounding box center [736, 604] width 65 height 25
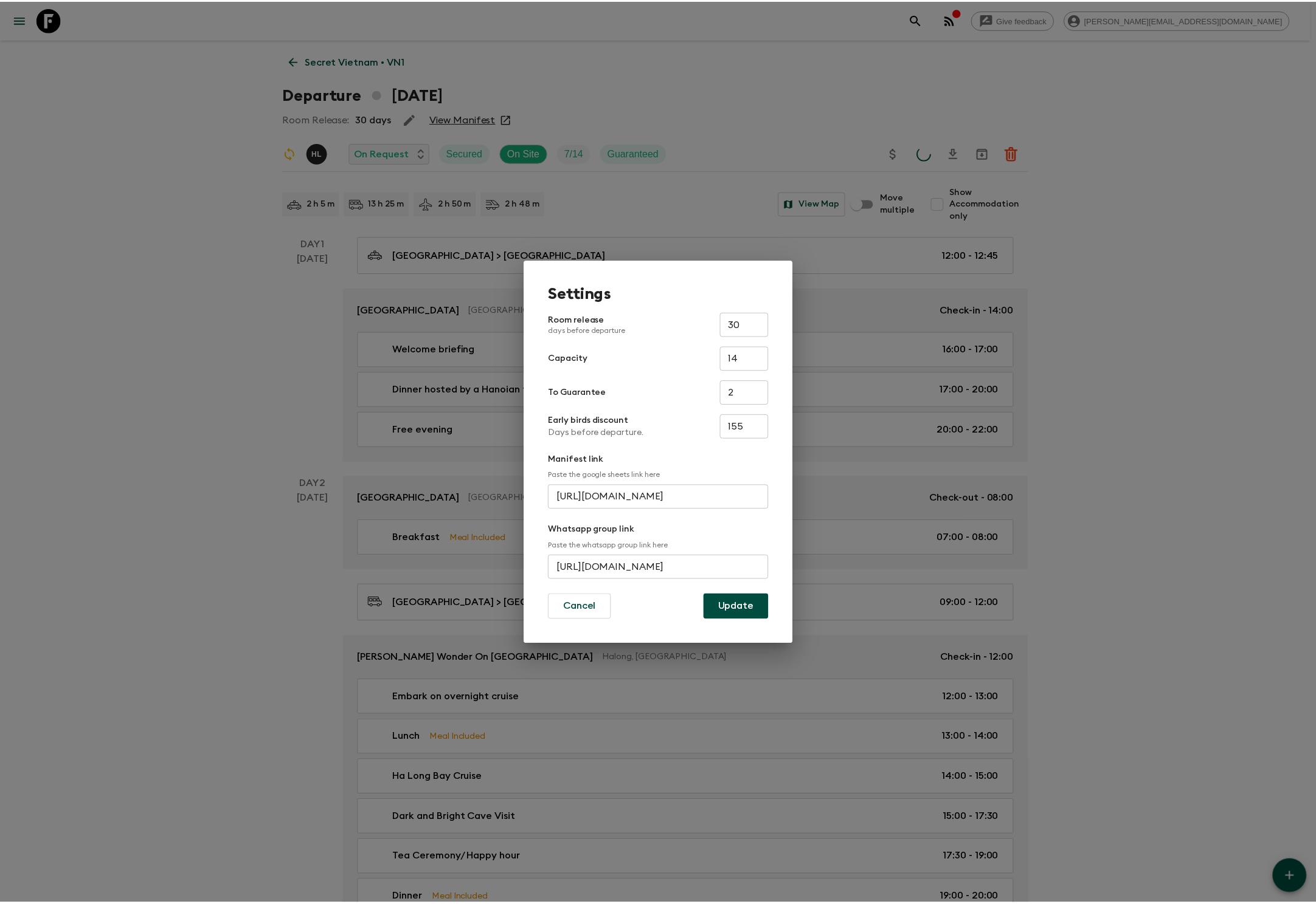
scroll to position [0, 0]
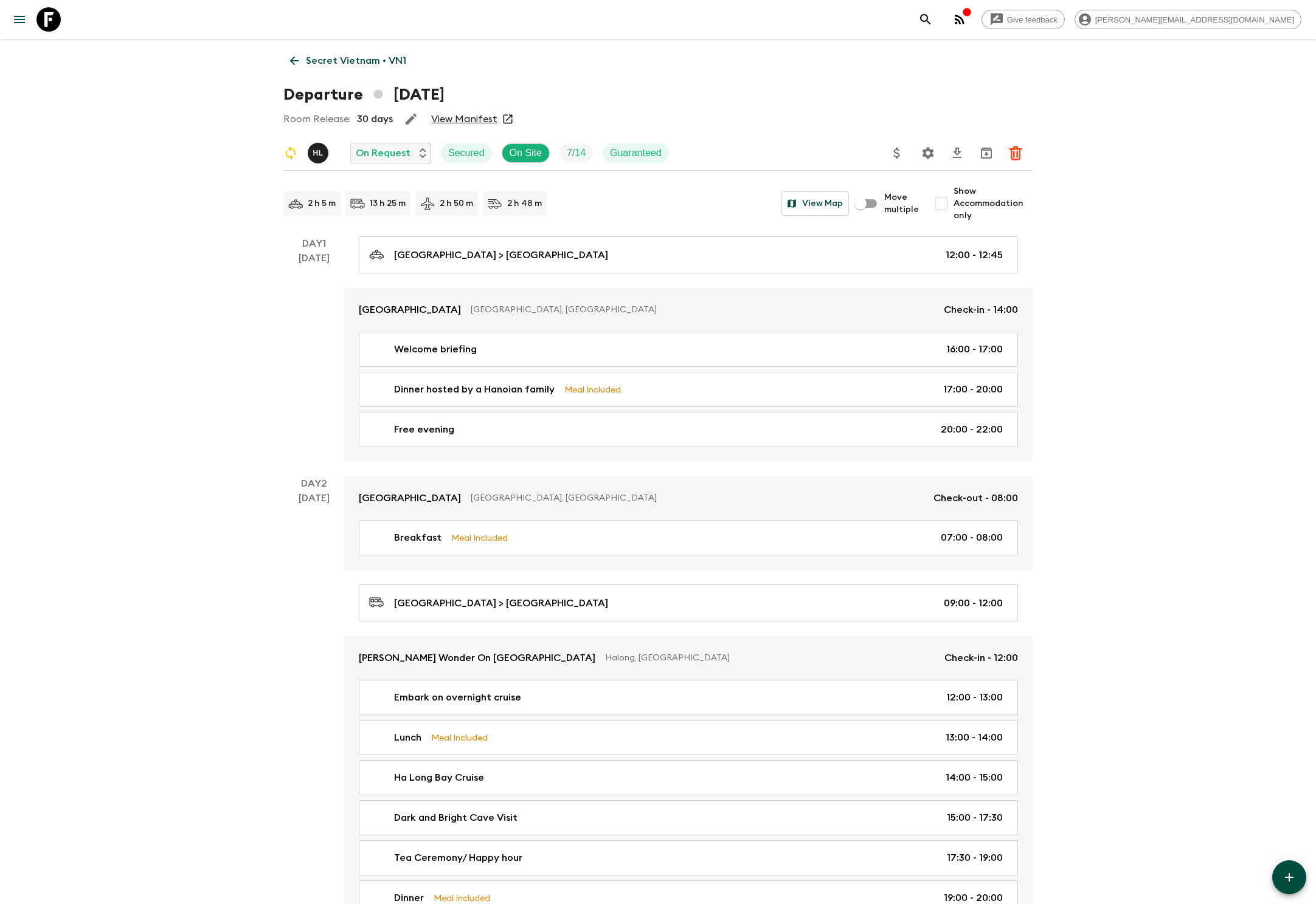
click at [293, 61] on icon at bounding box center [294, 61] width 9 height 9
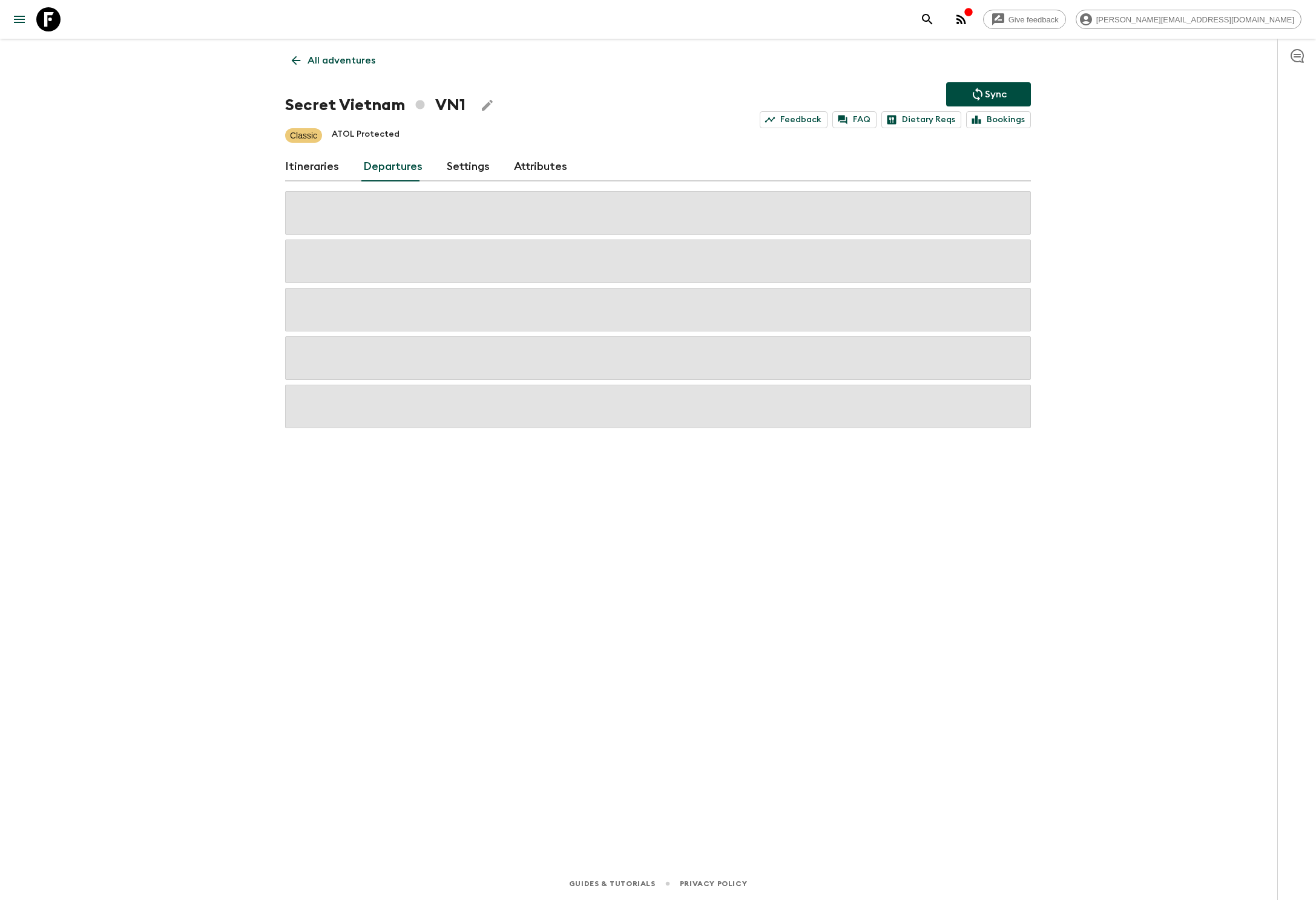
click at [339, 60] on p "All adventures" at bounding box center [341, 60] width 68 height 14
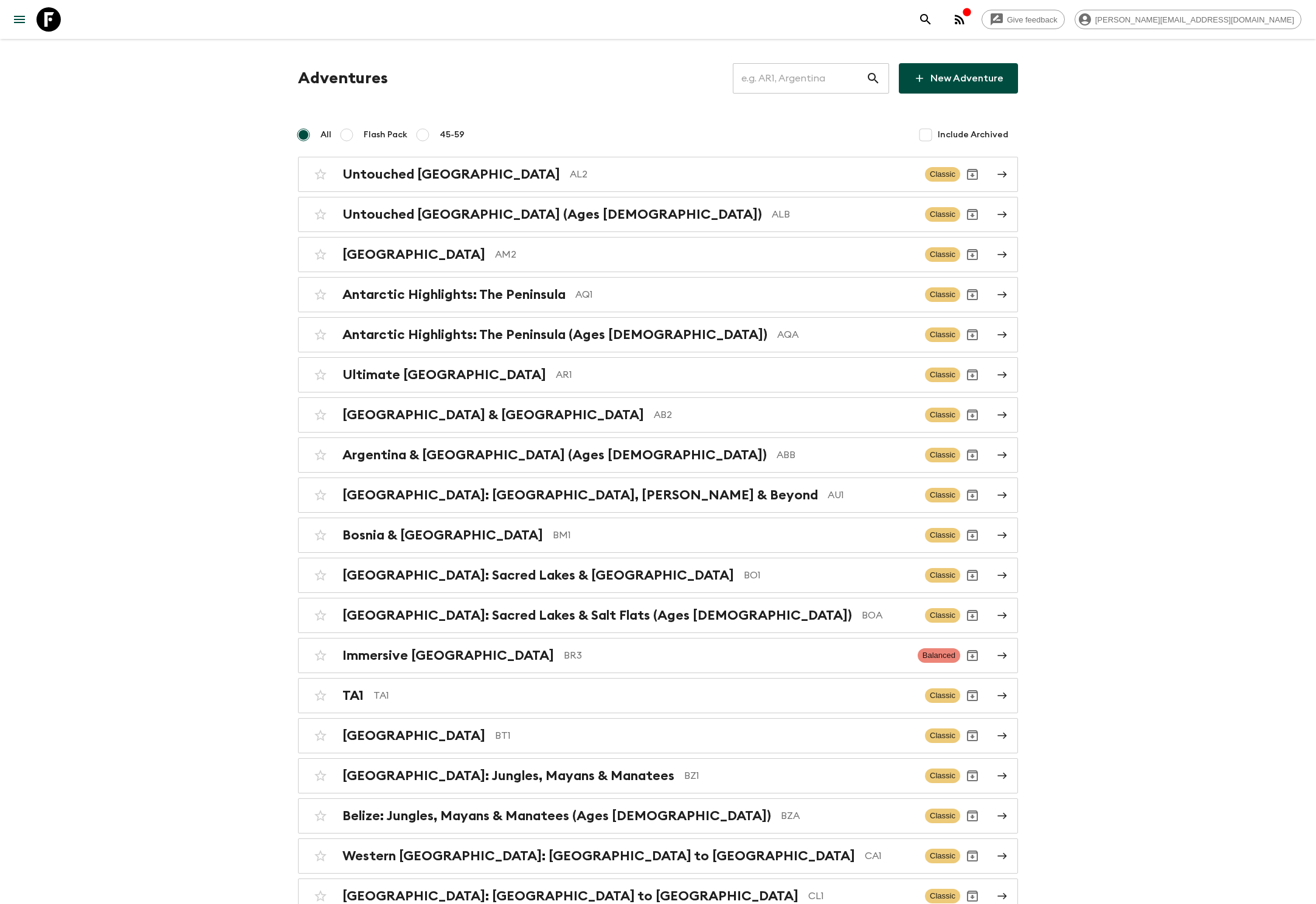
click at [813, 78] on input "text" at bounding box center [799, 78] width 133 height 34
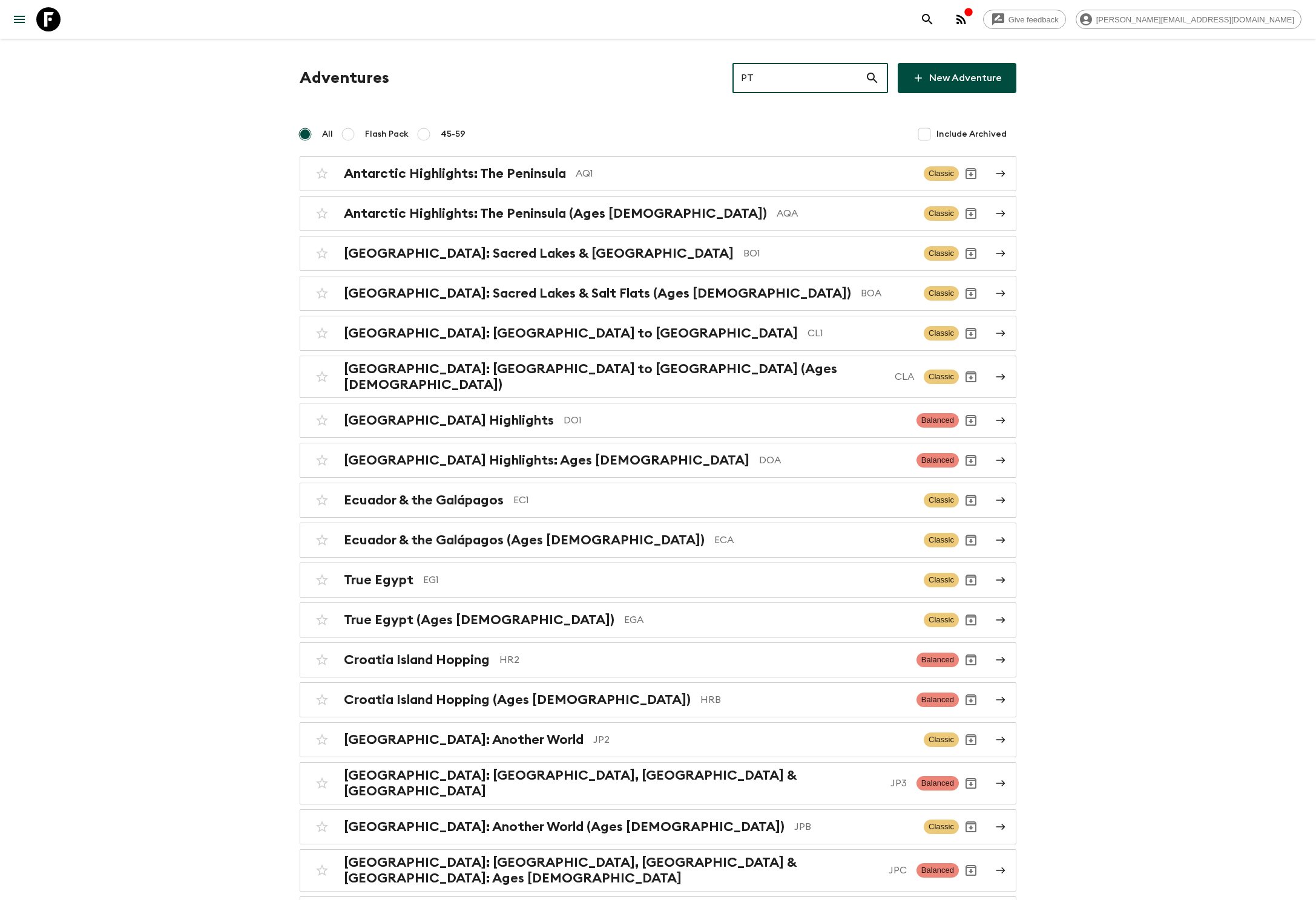
type input "PT1"
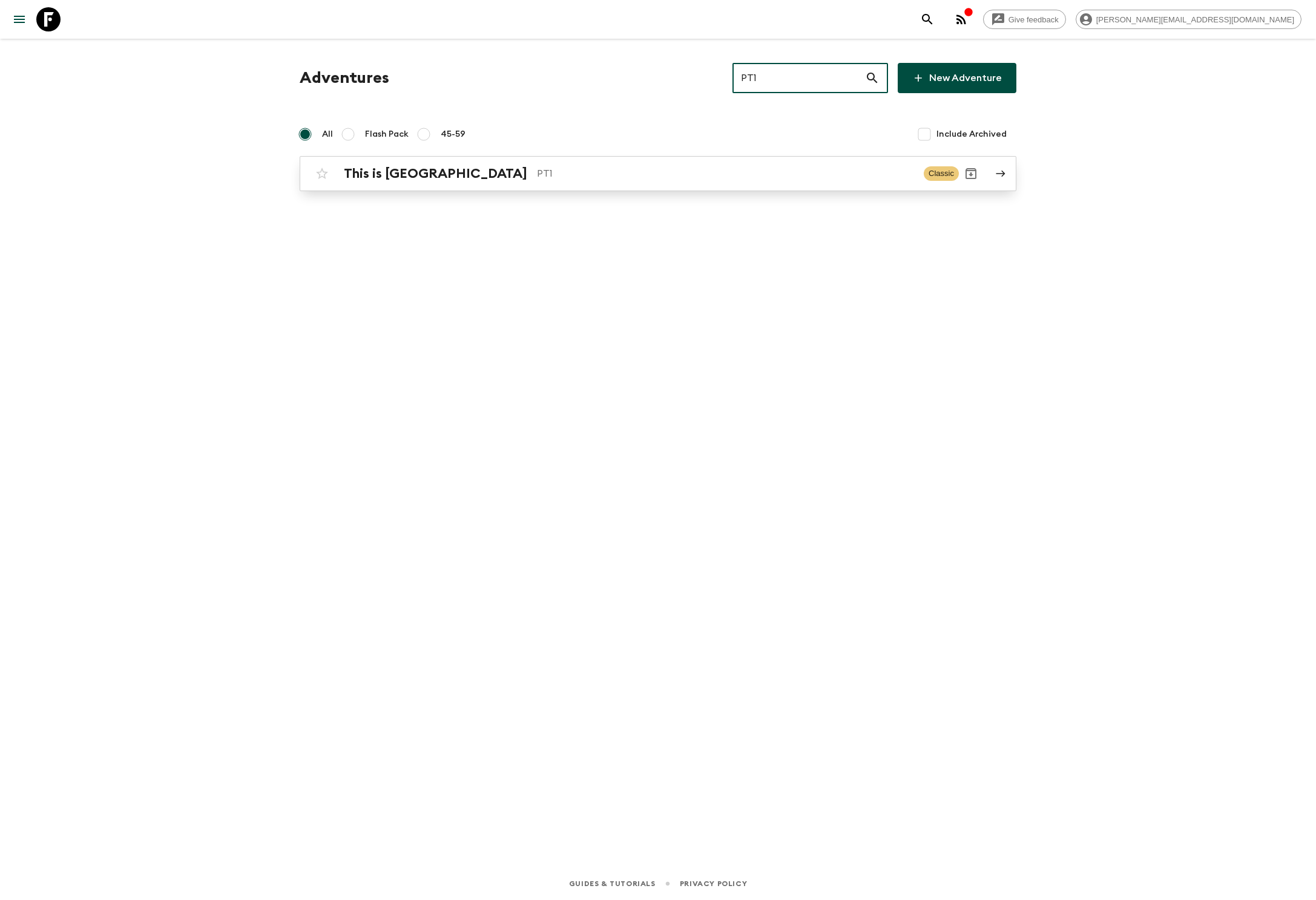
click at [391, 174] on h2 "This is [GEOGRAPHIC_DATA]" at bounding box center [435, 174] width 183 height 16
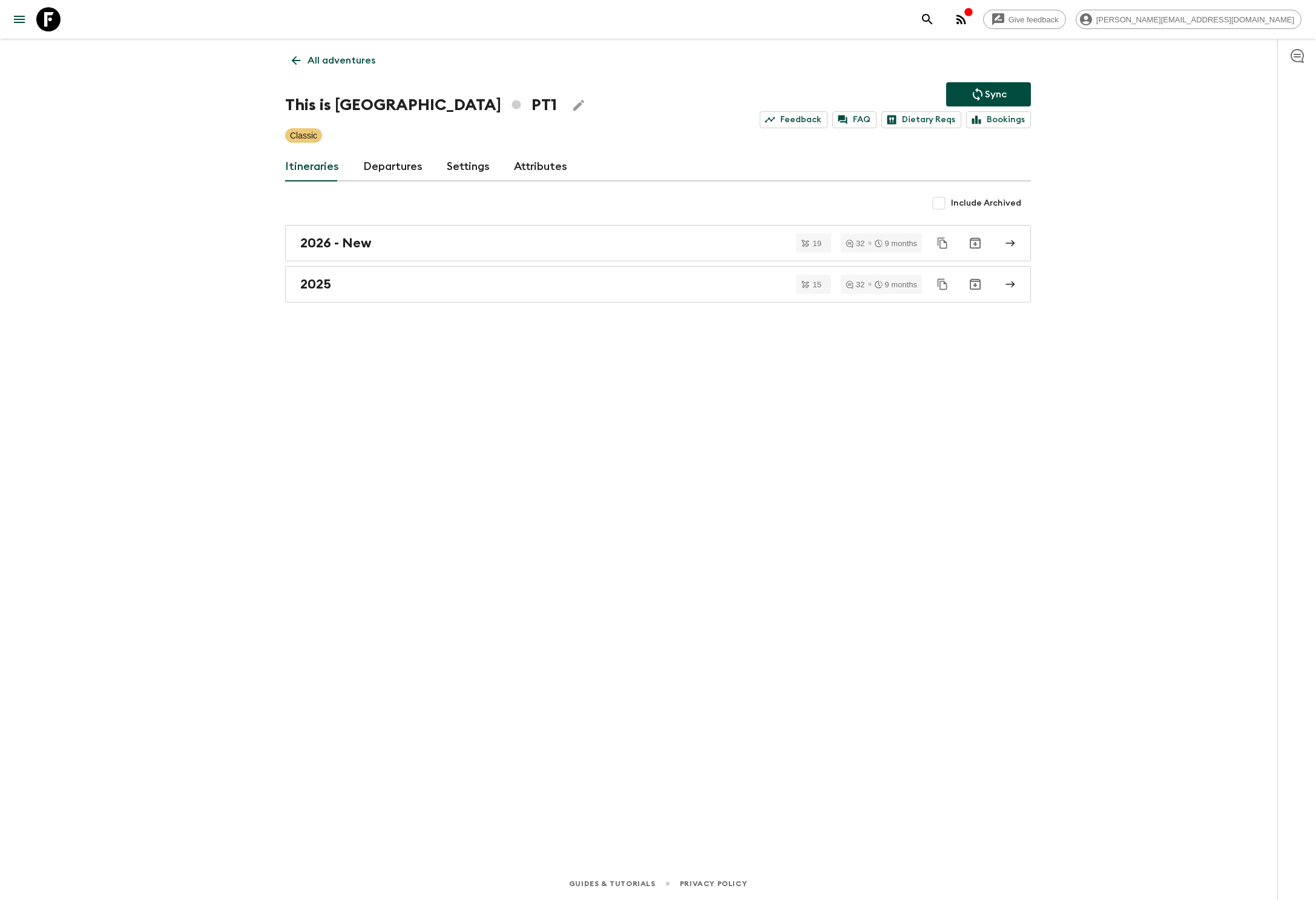
click at [390, 166] on link "Departures" at bounding box center [393, 167] width 60 height 29
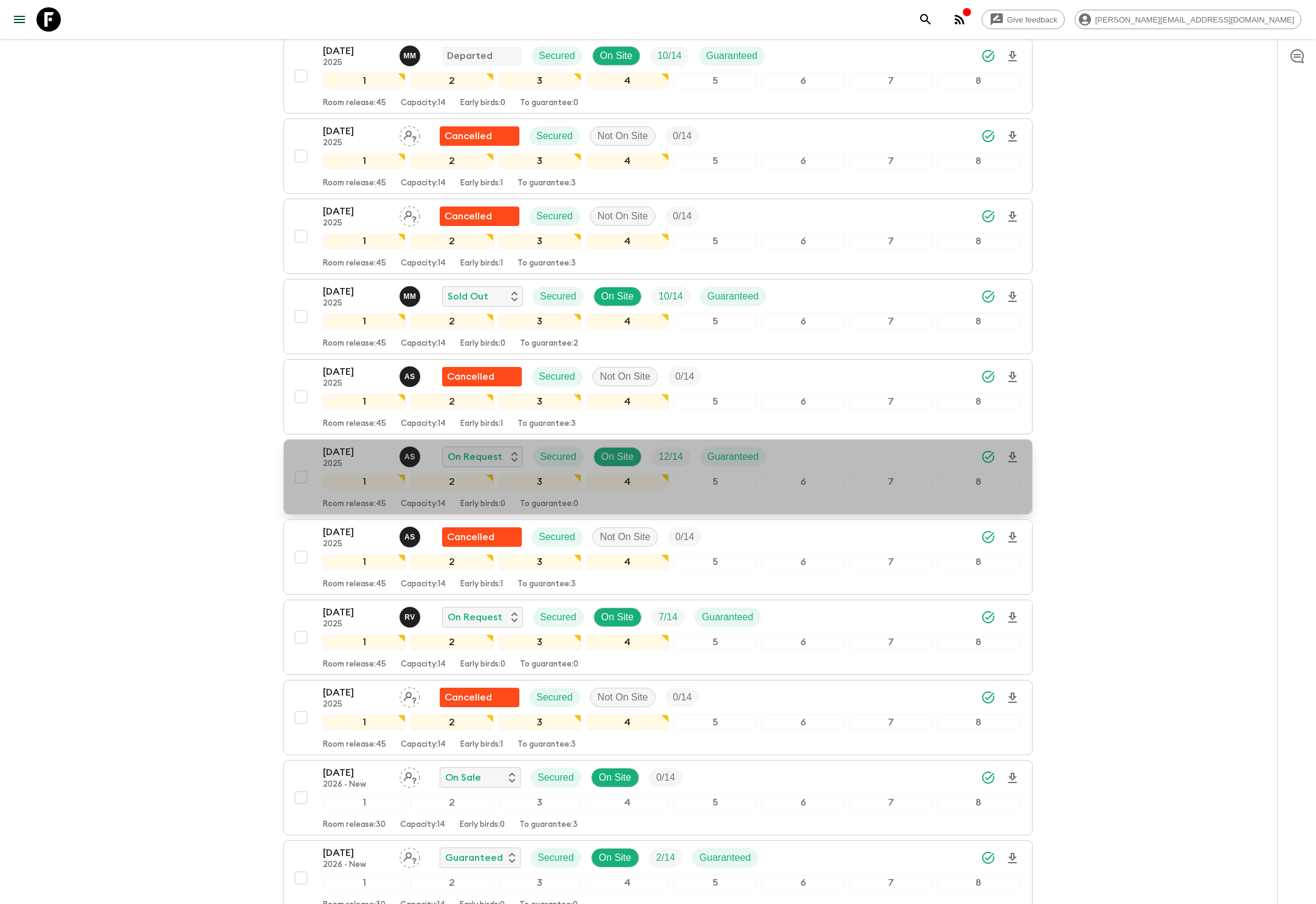
click at [656, 456] on span "12 / 14" at bounding box center [671, 457] width 39 height 14
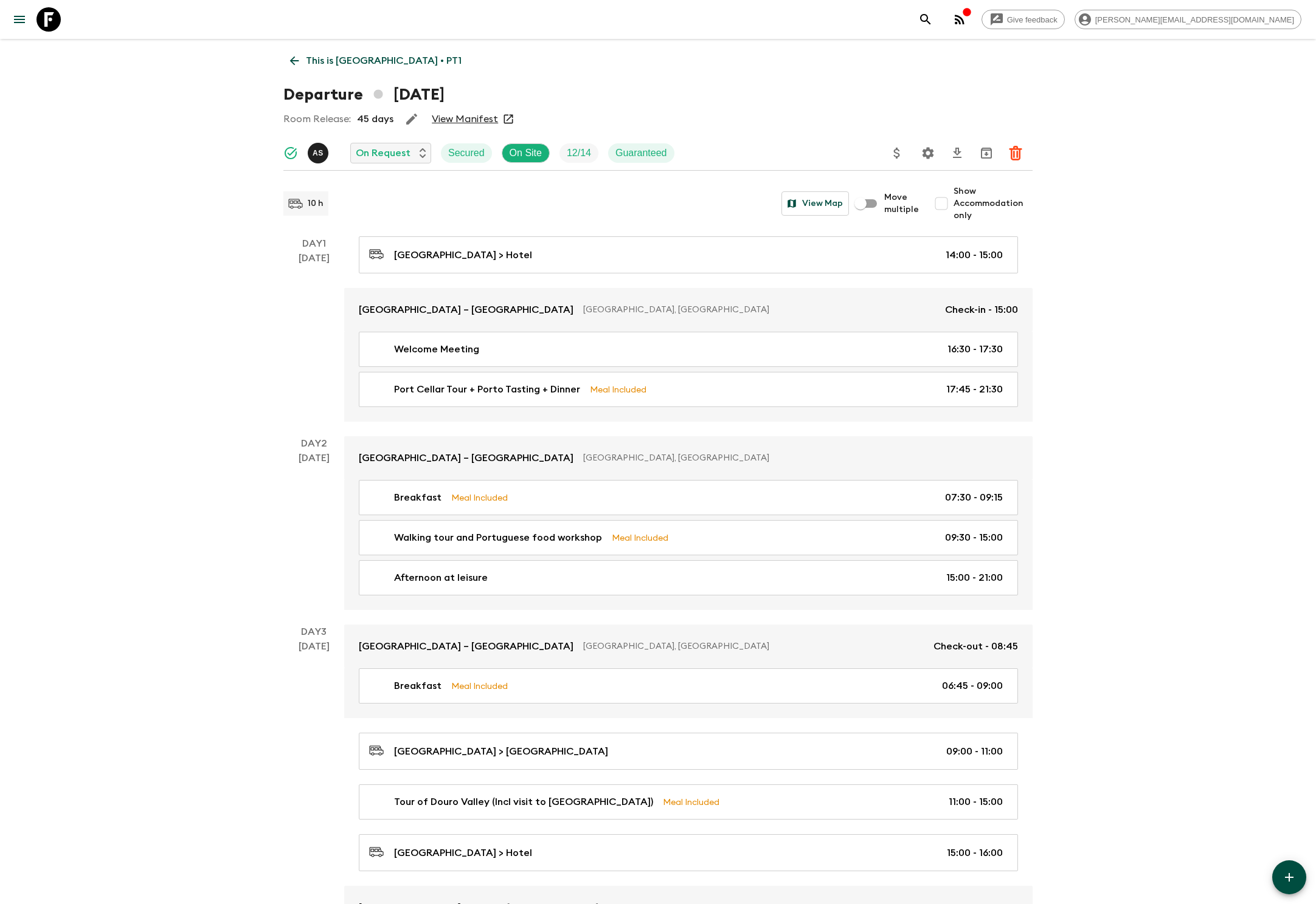
click at [927, 153] on icon "Settings" at bounding box center [928, 153] width 14 height 14
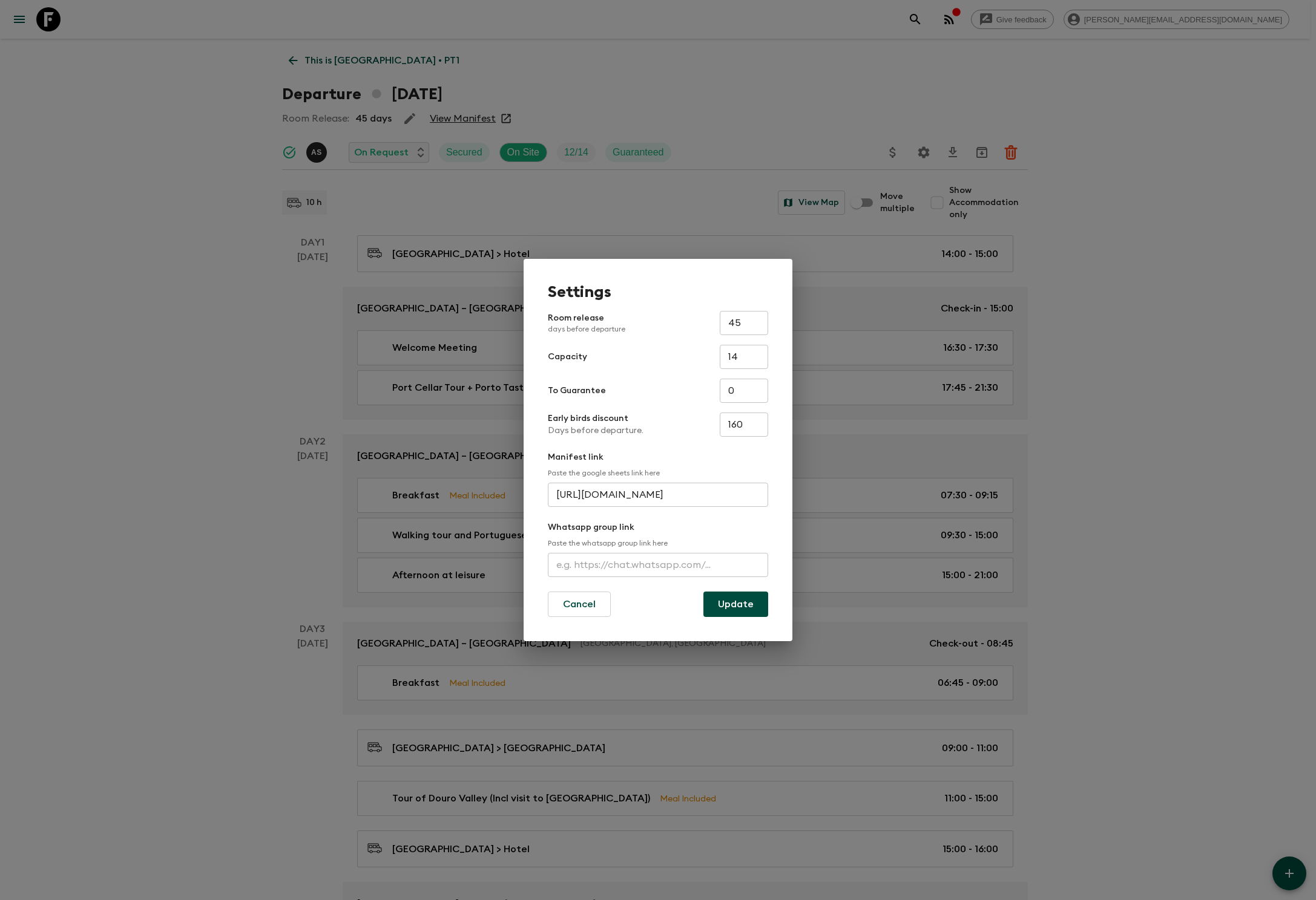
click at [657, 564] on input "text" at bounding box center [658, 564] width 220 height 24
type input "https://chat.whatsapp.com/I5zXwsKviw33kDdubh6rpA"
click at [736, 604] on button "Update" at bounding box center [736, 604] width 65 height 25
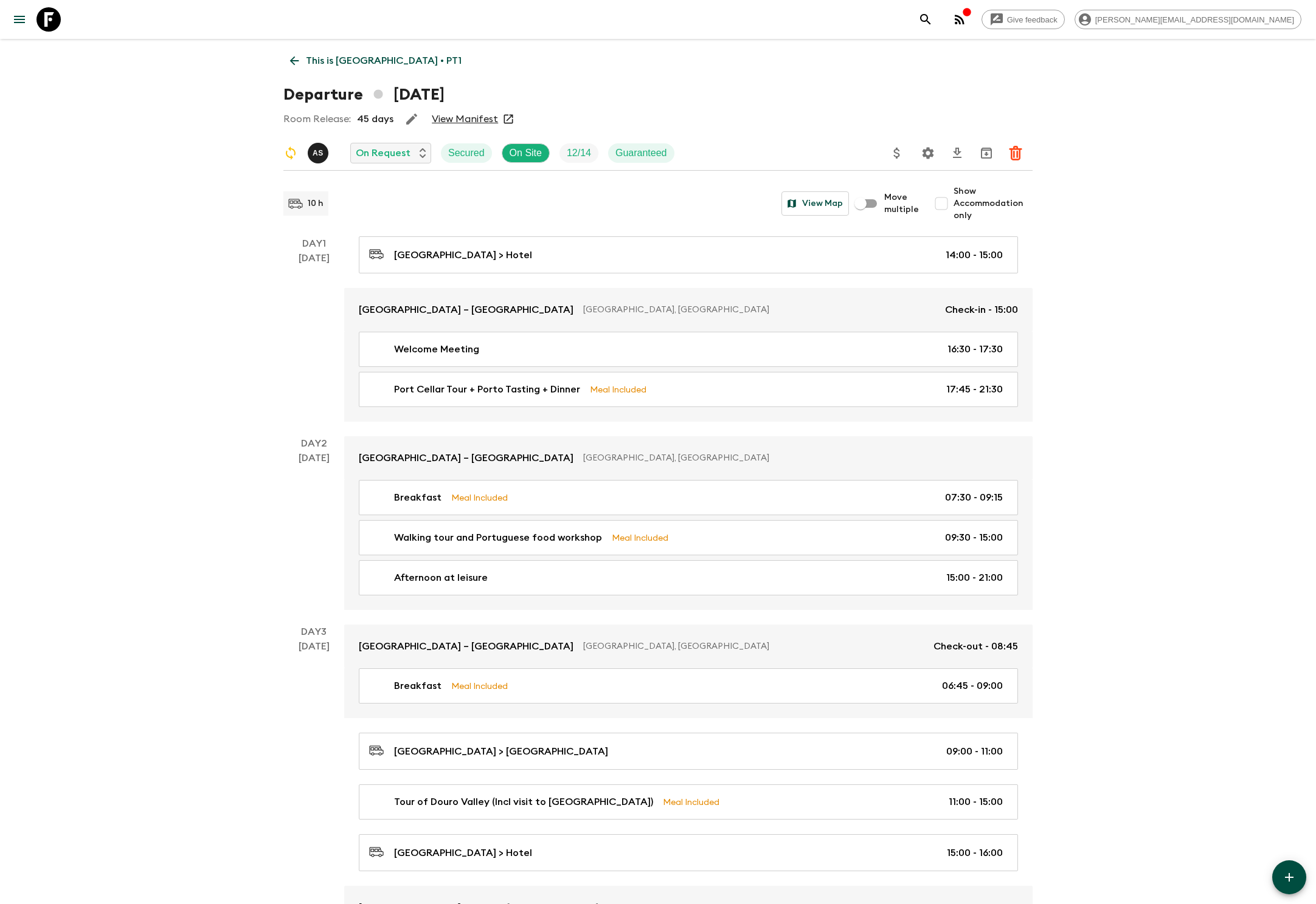
click at [294, 61] on icon at bounding box center [294, 61] width 9 height 9
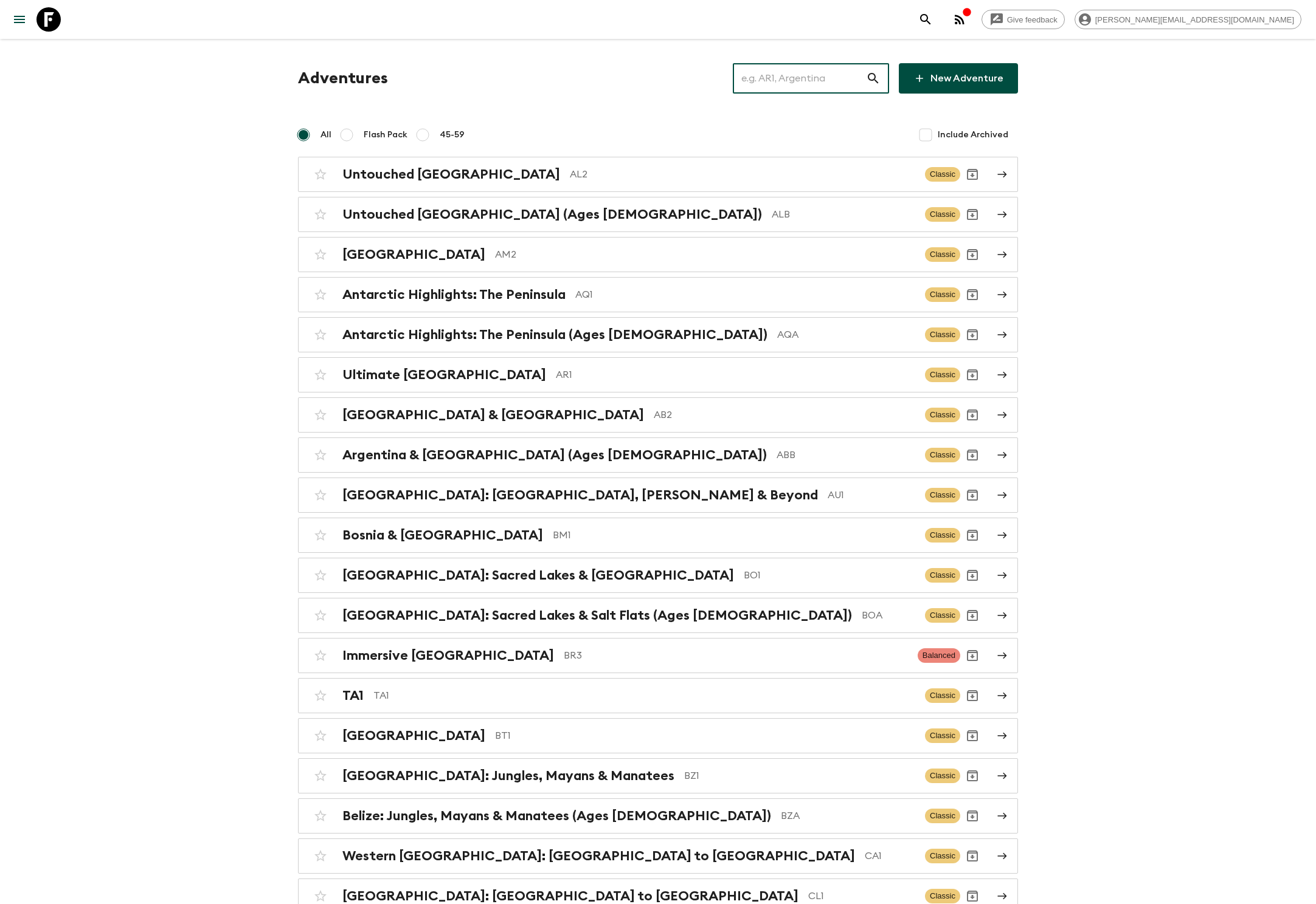
click at [817, 78] on input "text" at bounding box center [799, 78] width 133 height 34
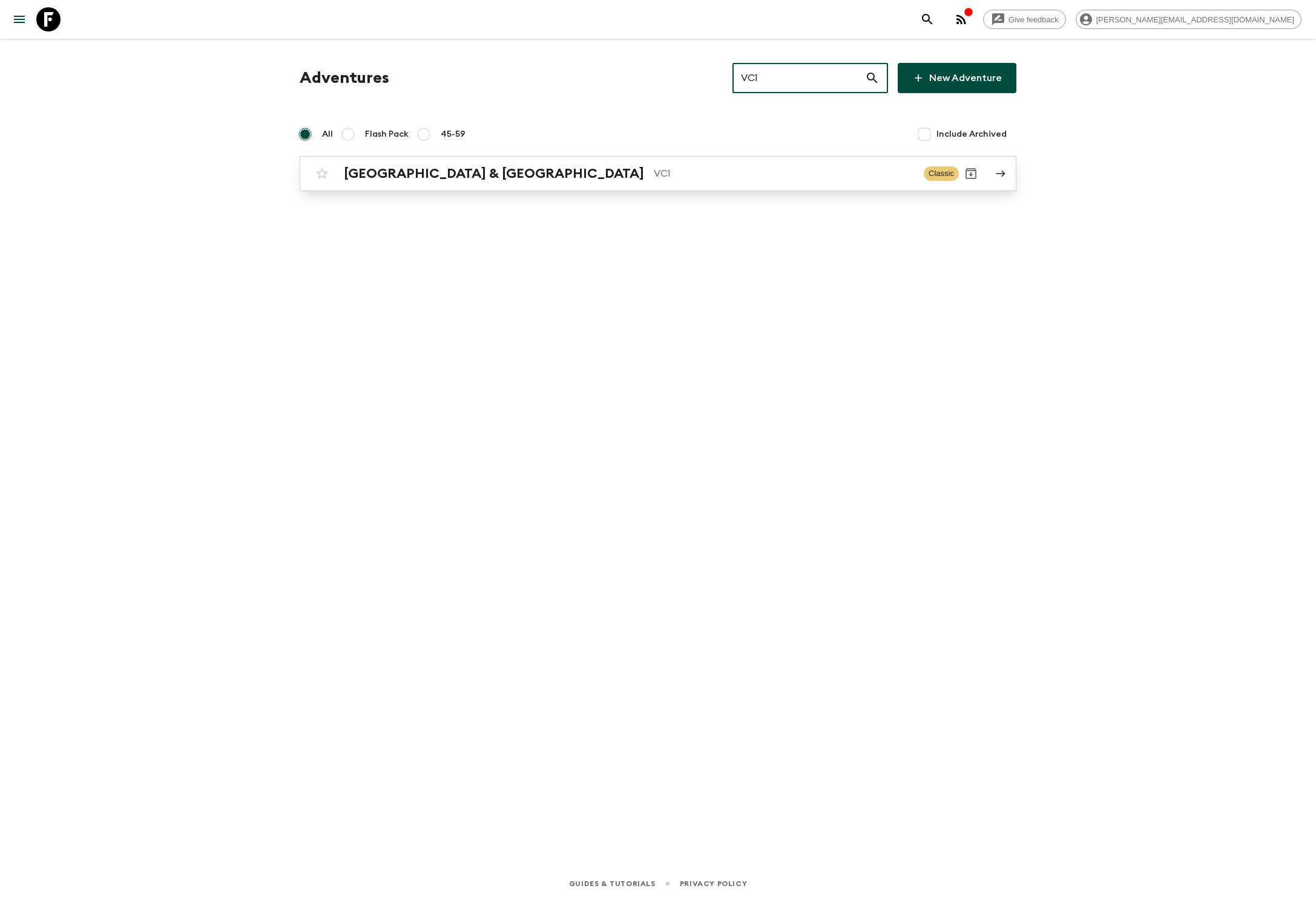
type input "VC1"
click at [412, 174] on h2 "[GEOGRAPHIC_DATA] & [GEOGRAPHIC_DATA]" at bounding box center [493, 174] width 300 height 16
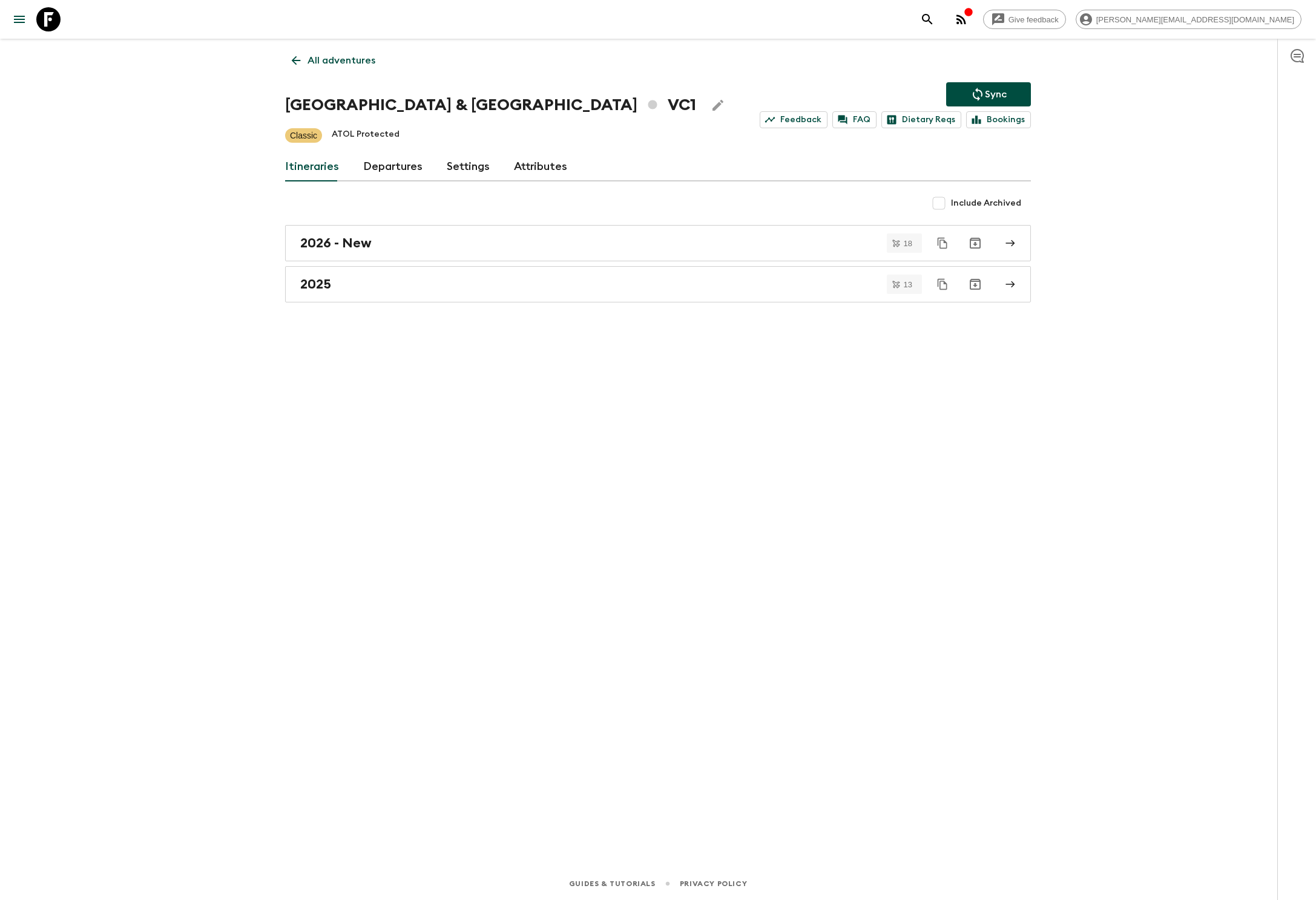
click at [390, 166] on link "Departures" at bounding box center [393, 167] width 60 height 29
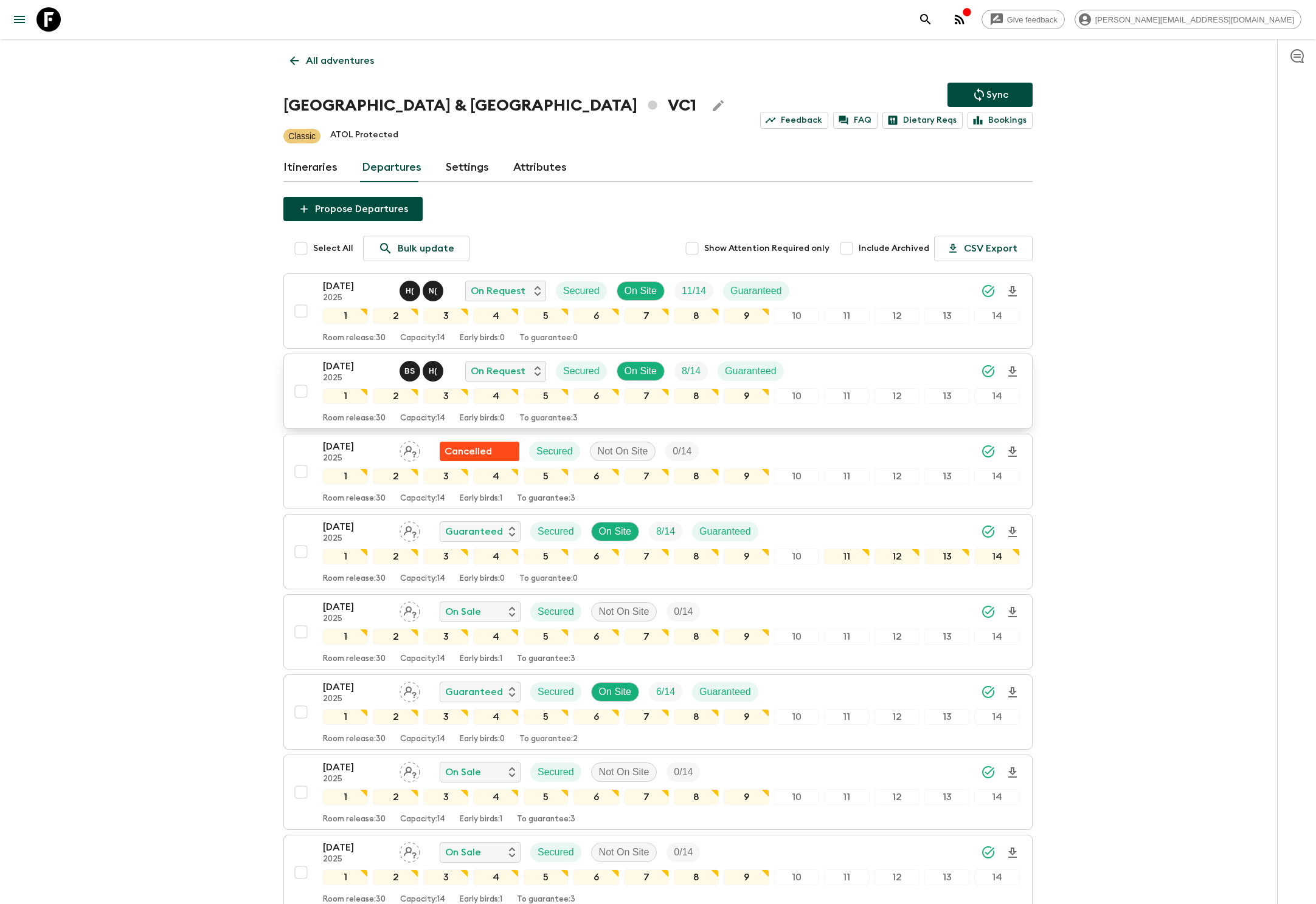
click at [352, 370] on p "[DATE]" at bounding box center [356, 366] width 67 height 14
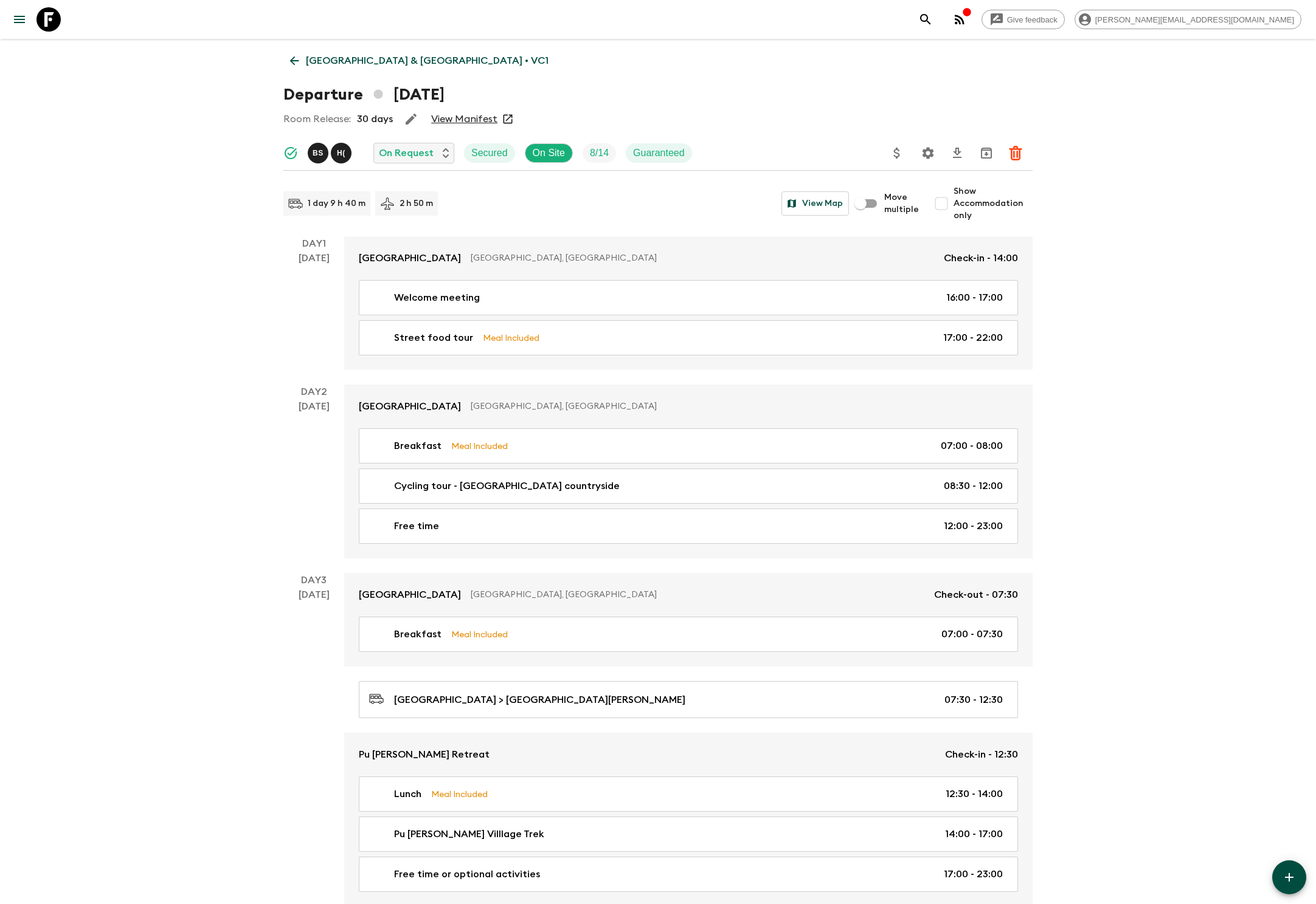
click at [927, 152] on icon "Settings" at bounding box center [928, 153] width 14 height 14
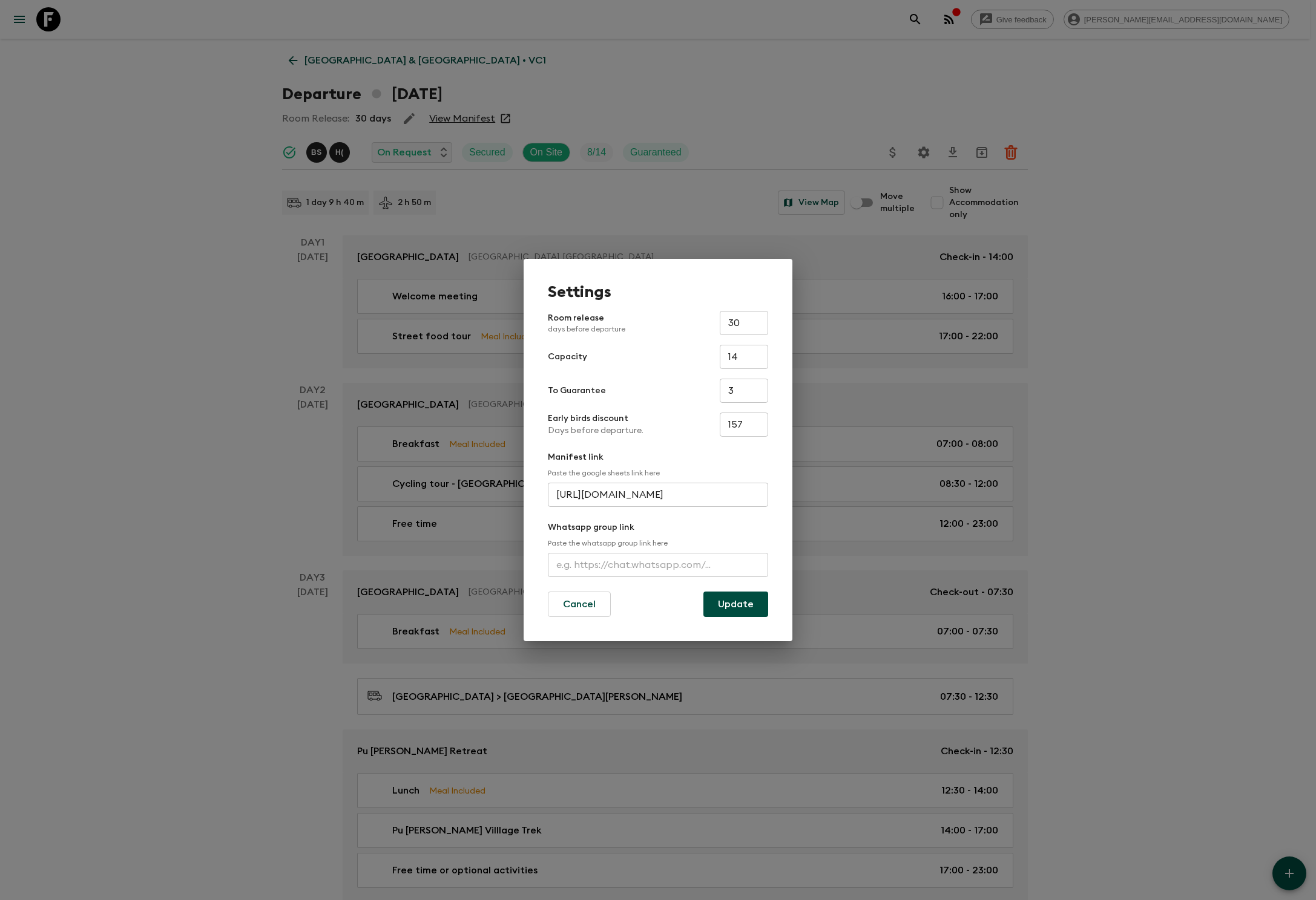
click at [657, 565] on input "text" at bounding box center [658, 564] width 220 height 24
type input "[URL][DOMAIN_NAME]"
click at [736, 604] on button "Update" at bounding box center [736, 604] width 65 height 25
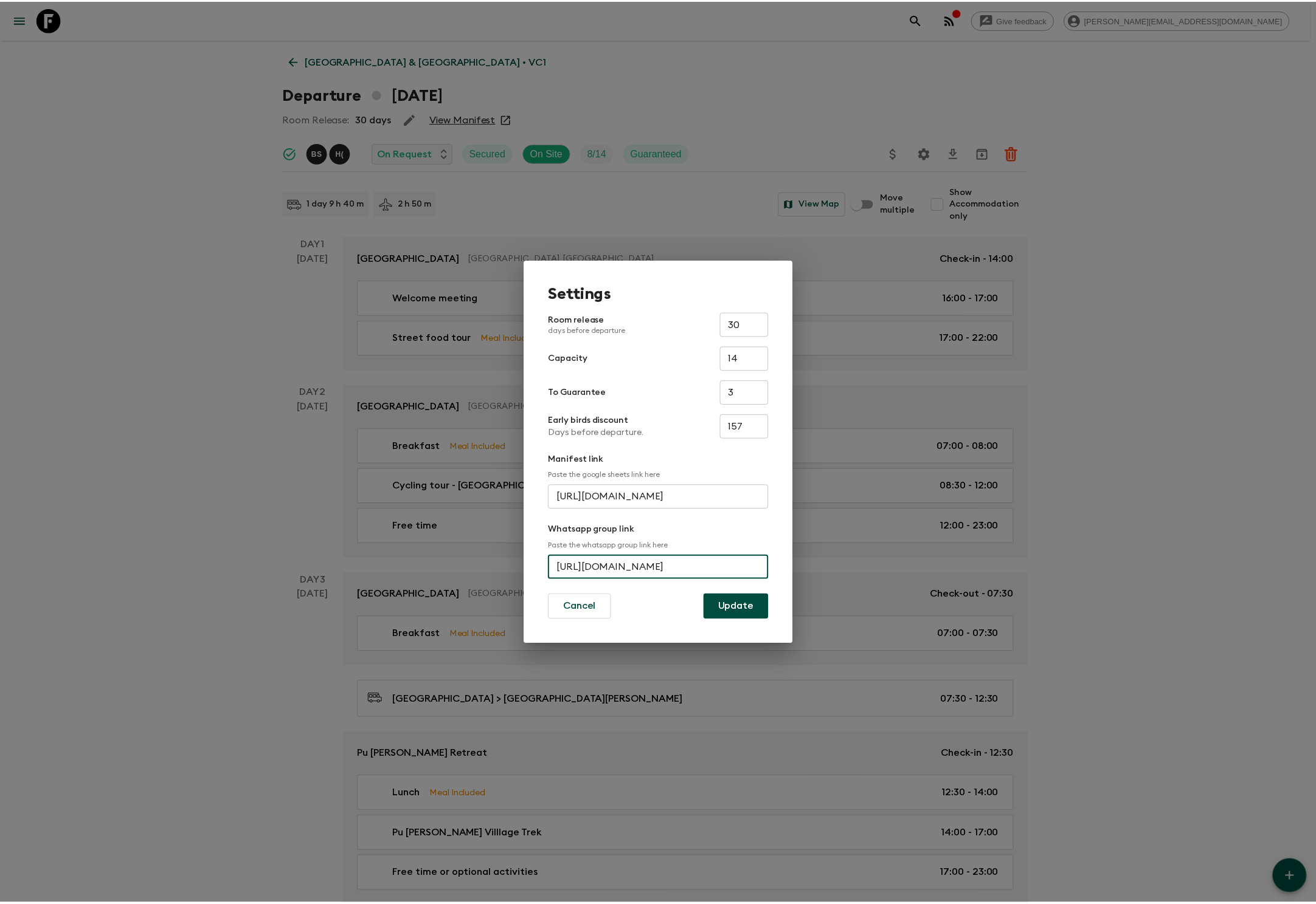
scroll to position [0, 0]
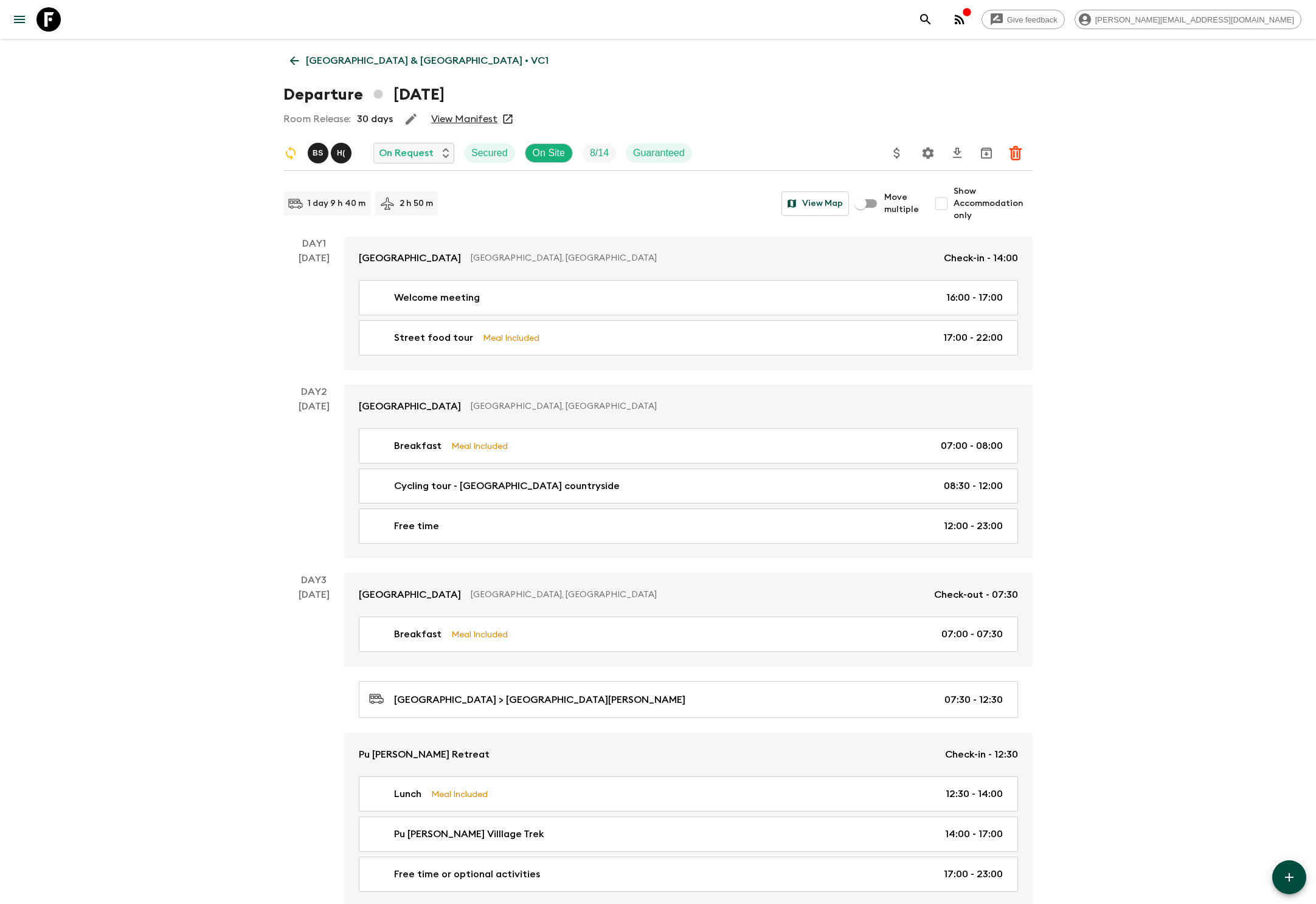
click at [294, 61] on icon at bounding box center [294, 61] width 9 height 9
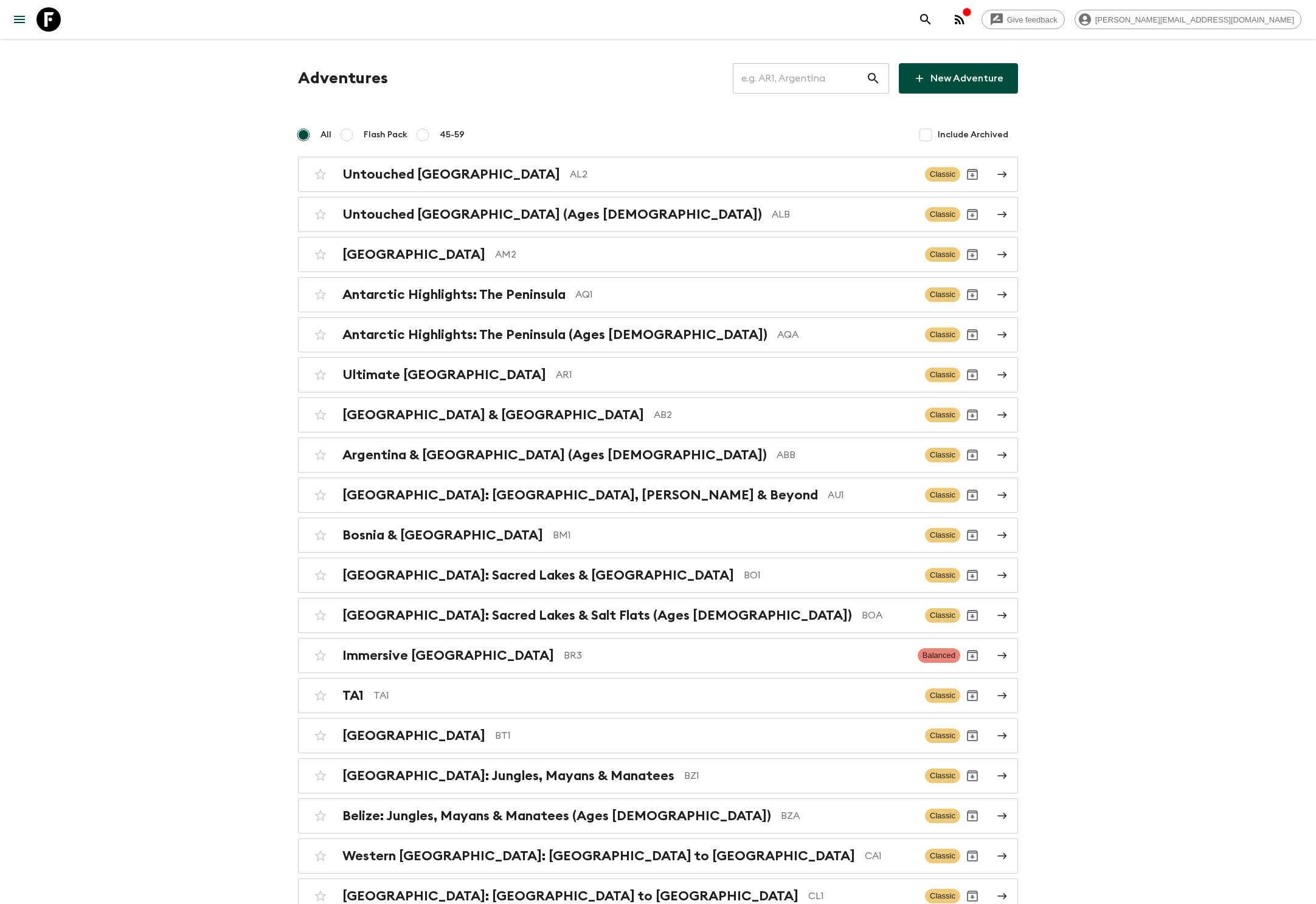
click at [819, 78] on input "text" at bounding box center [799, 78] width 133 height 34
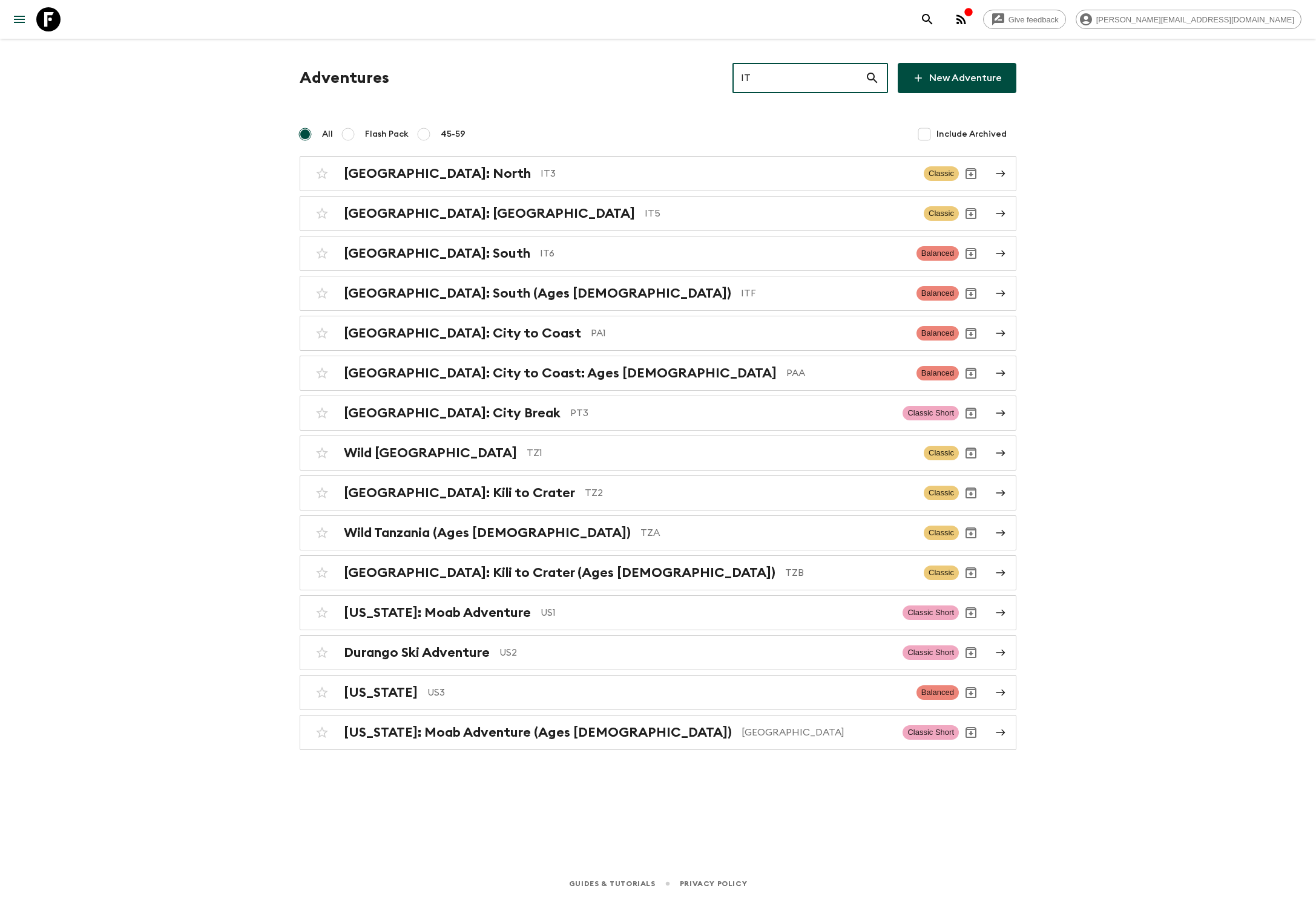
type input "IT3"
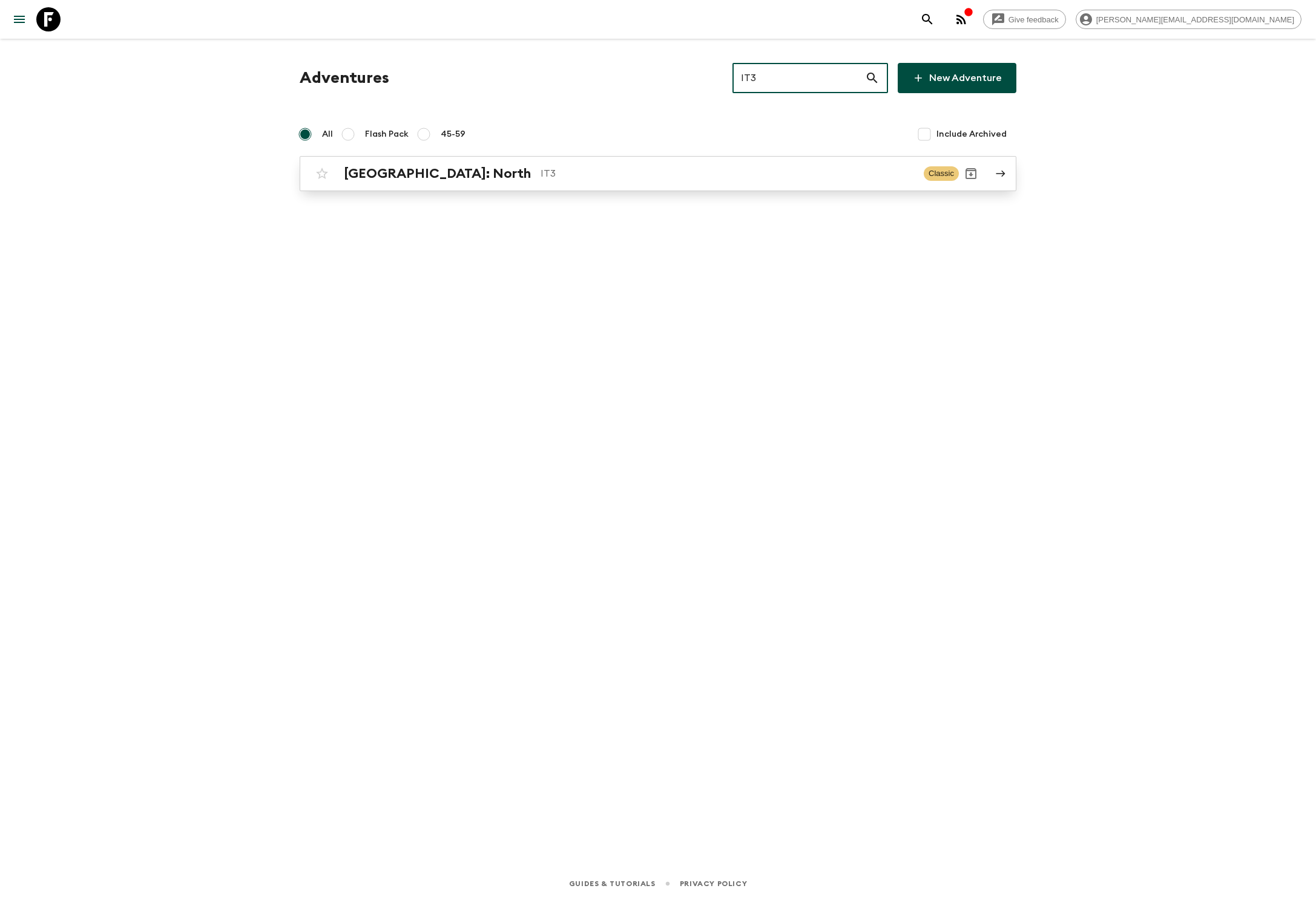
click at [380, 173] on h2 "[GEOGRAPHIC_DATA]: North" at bounding box center [437, 174] width 187 height 16
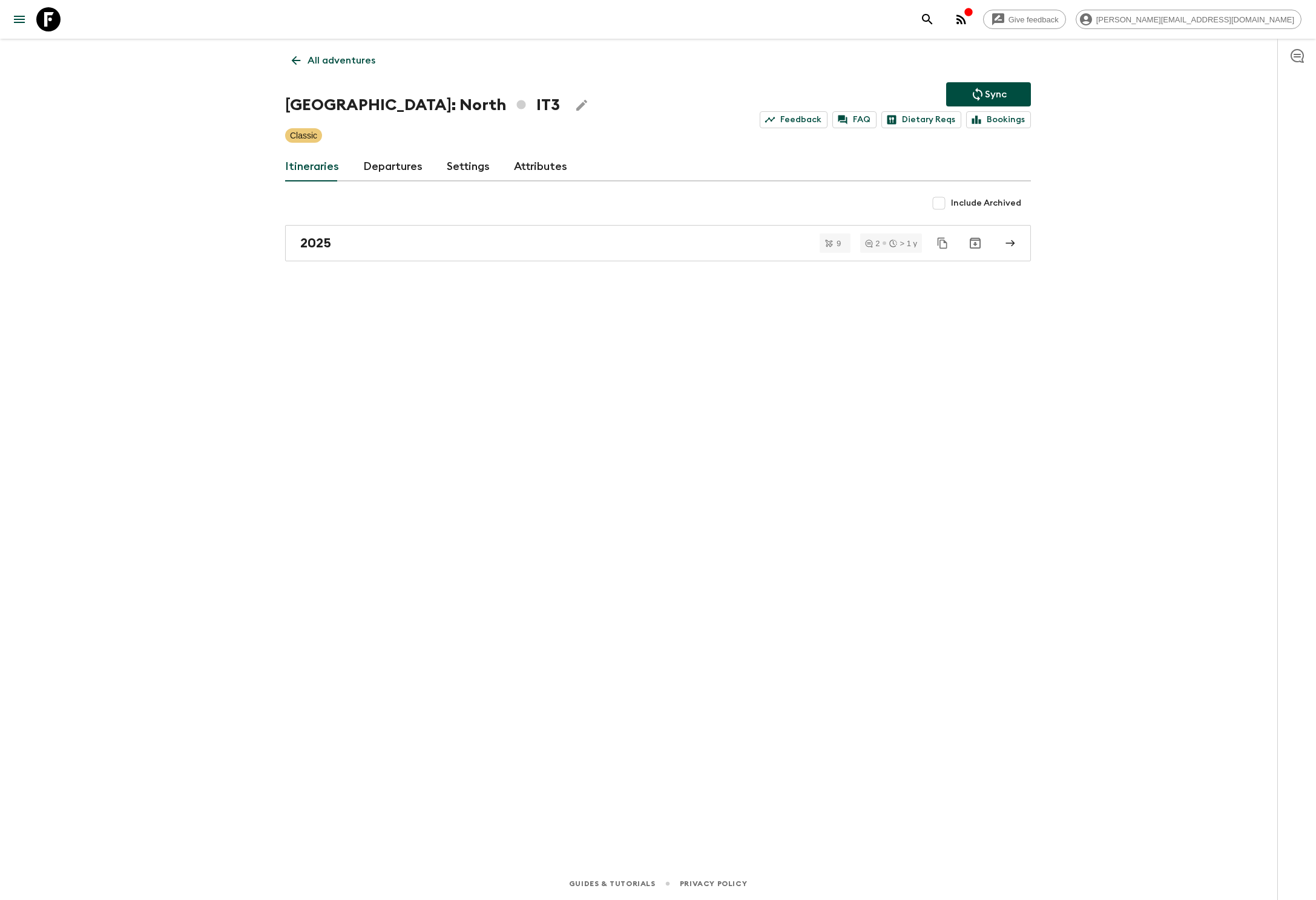
click at [390, 166] on link "Departures" at bounding box center [393, 167] width 60 height 29
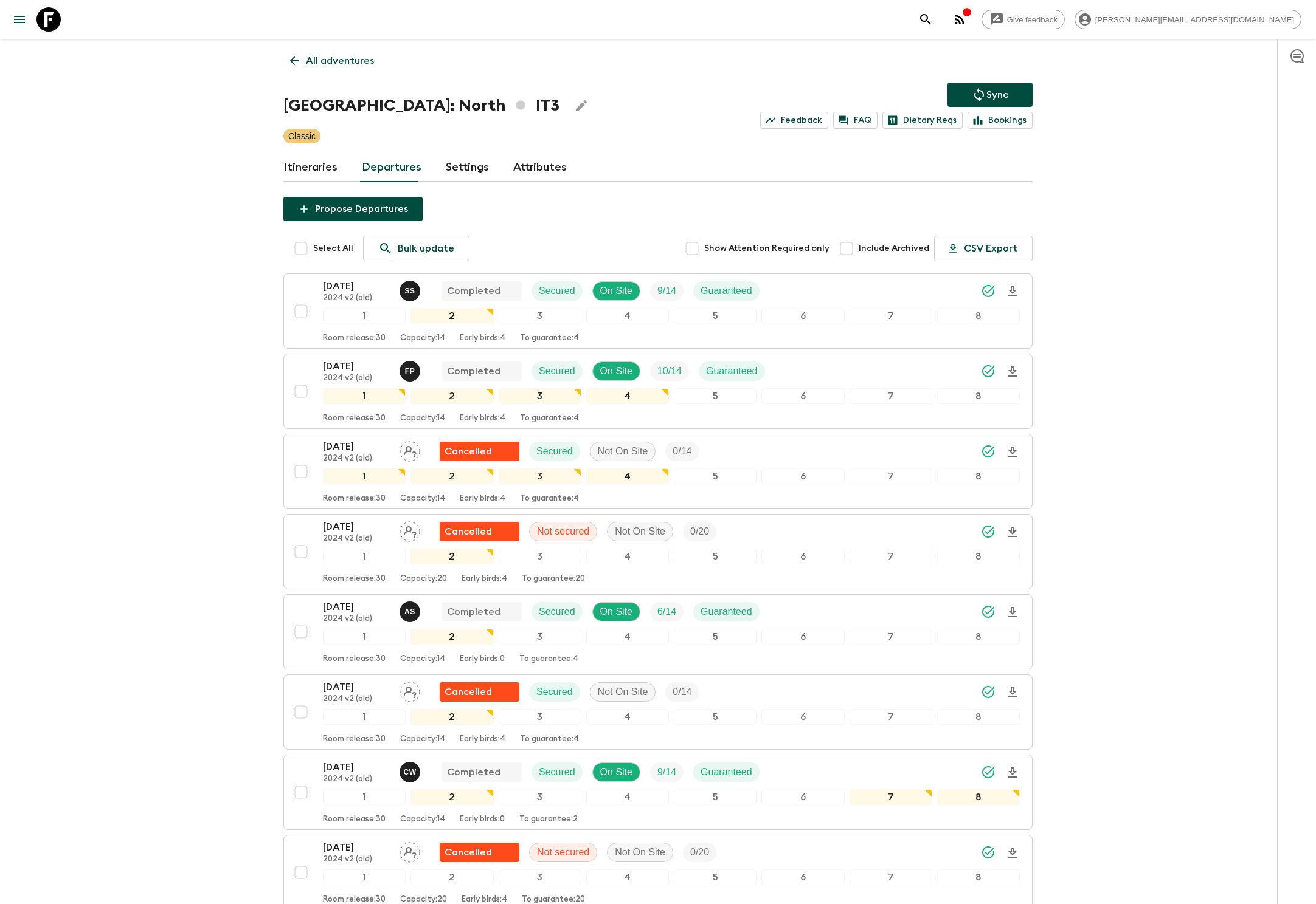
scroll to position [839, 0]
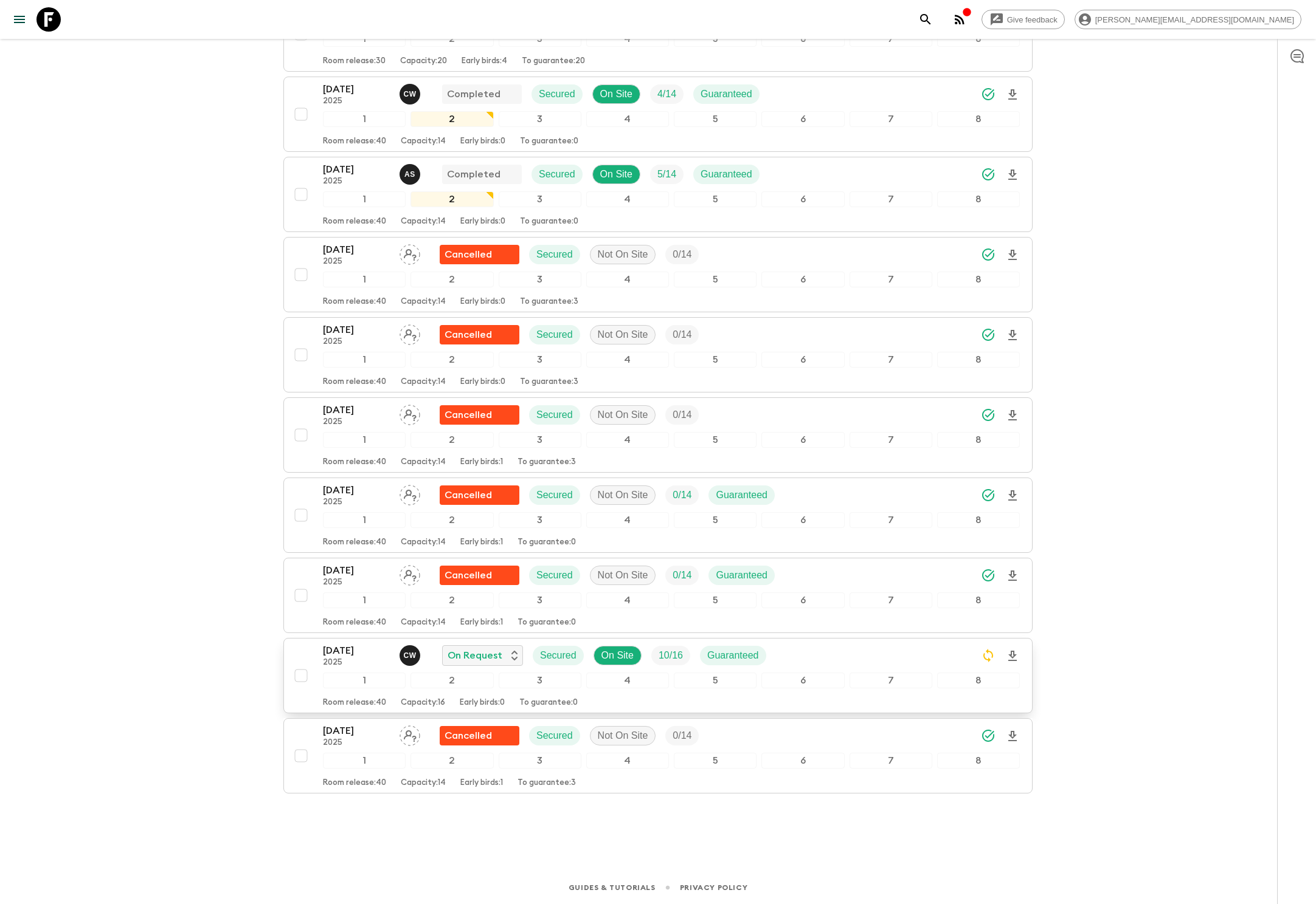
click at [662, 654] on p "10 / 16" at bounding box center [670, 655] width 24 height 14
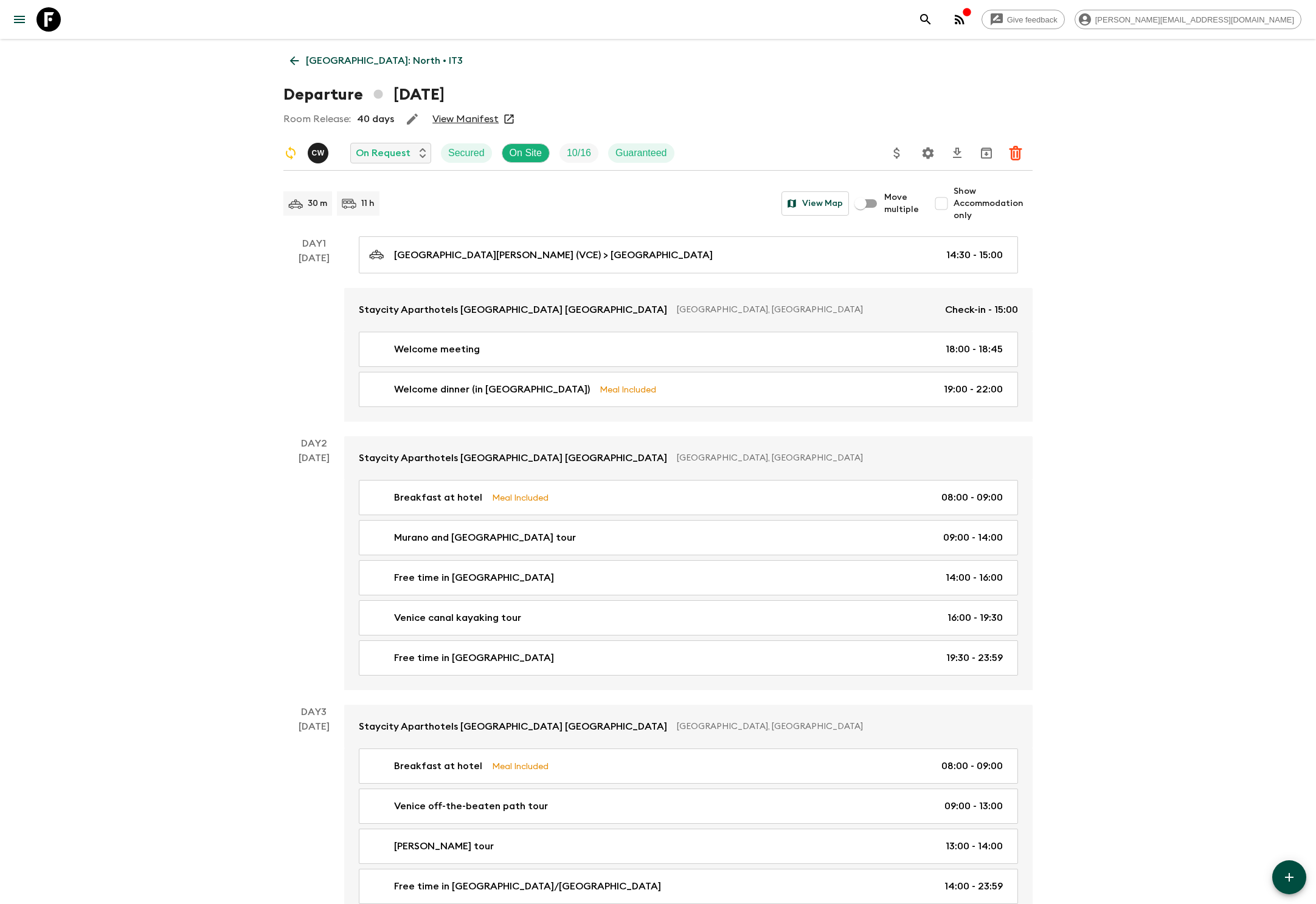
click at [927, 152] on icon "Settings" at bounding box center [928, 153] width 14 height 14
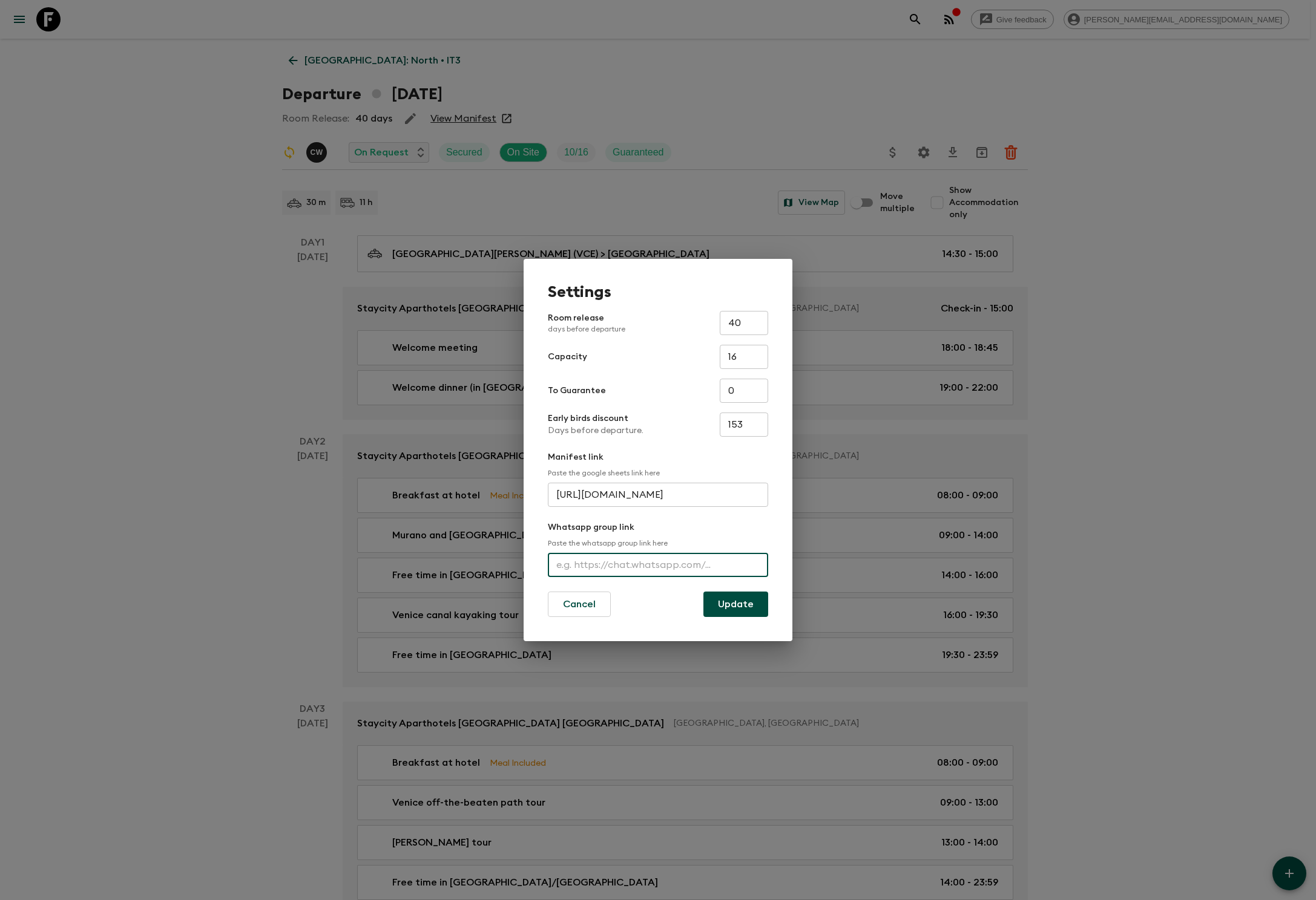
click at [659, 564] on input "text" at bounding box center [658, 564] width 220 height 24
type input "https://chat.whatsapp.com/CMCDmkWd7lpLb18iaLaVkN"
click at [736, 604] on button "Update" at bounding box center [736, 604] width 65 height 25
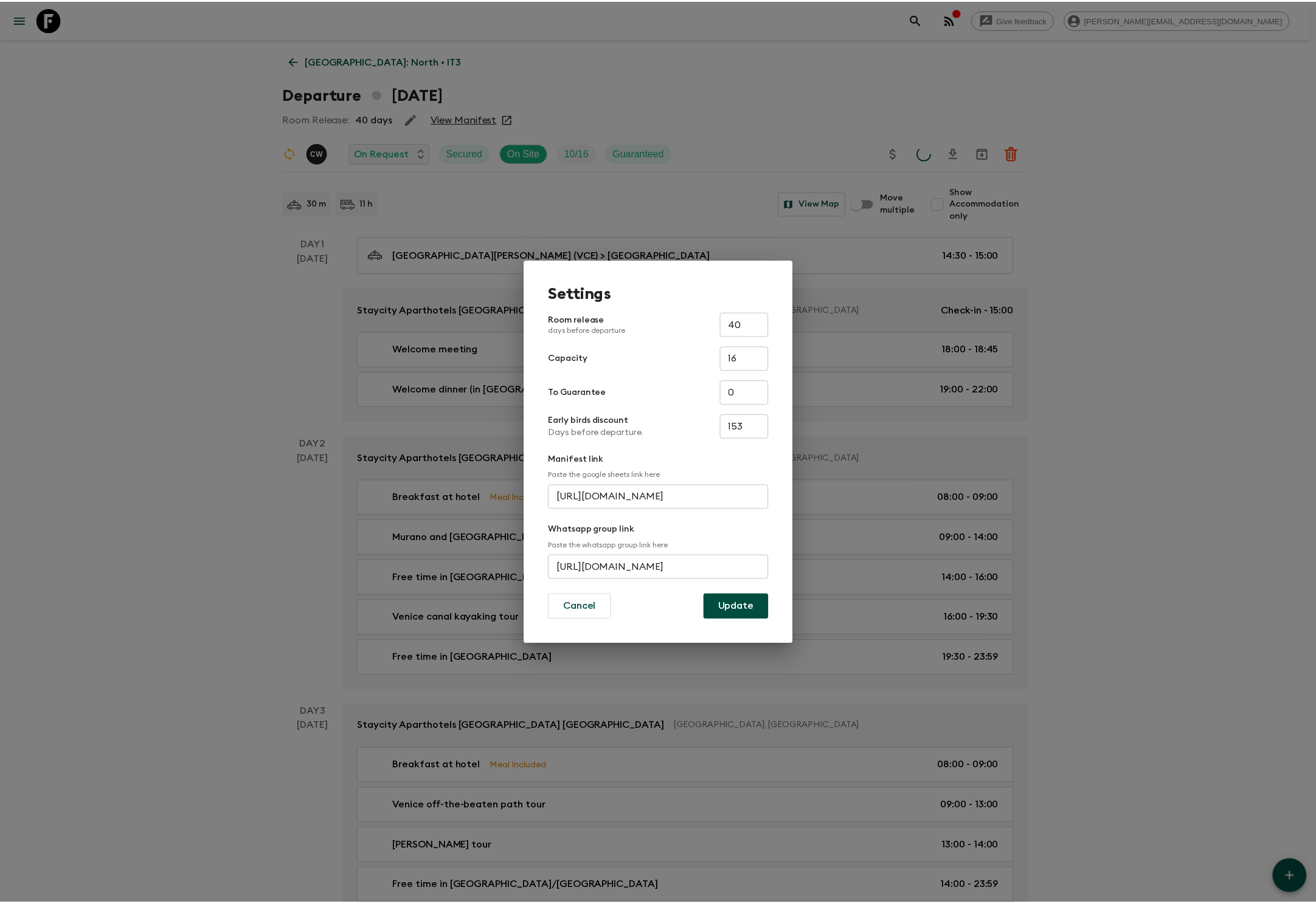
scroll to position [0, 0]
